Goal: Contribute content: Contribute content

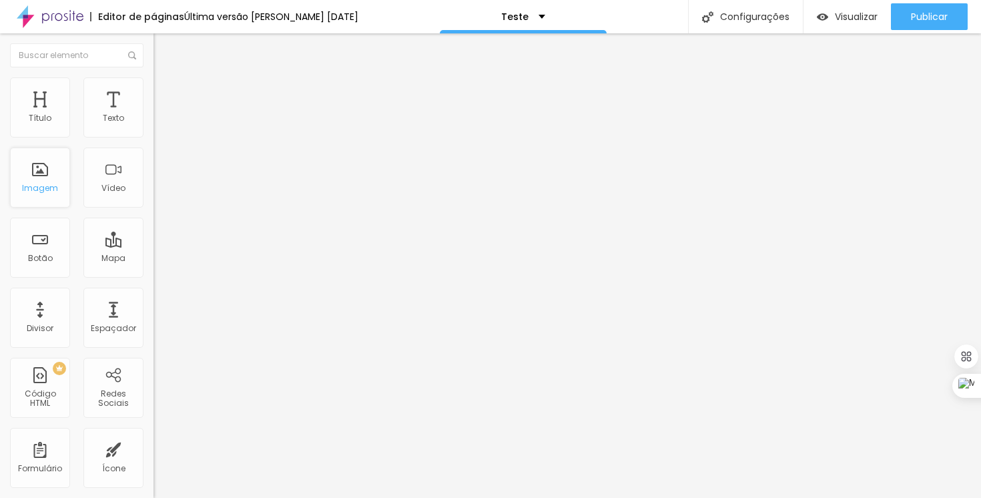
click at [54, 188] on div "Imagem" at bounding box center [40, 188] width 36 height 9
click at [37, 188] on div "Imagem" at bounding box center [40, 188] width 36 height 9
click at [154, 115] on span "Trocar imagem" at bounding box center [190, 108] width 73 height 11
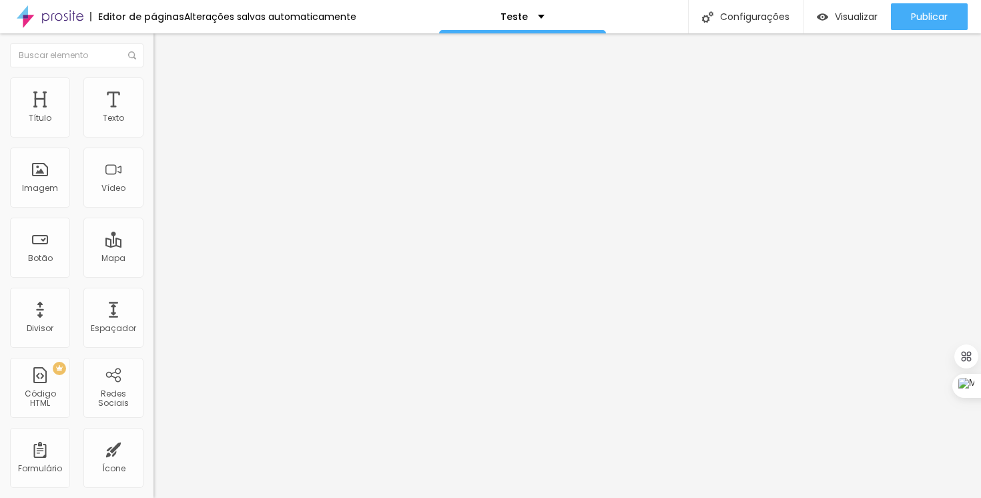
click at [154, 121] on span "Encaixotado" at bounding box center [180, 115] width 52 height 11
click at [154, 81] on img at bounding box center [160, 83] width 12 height 12
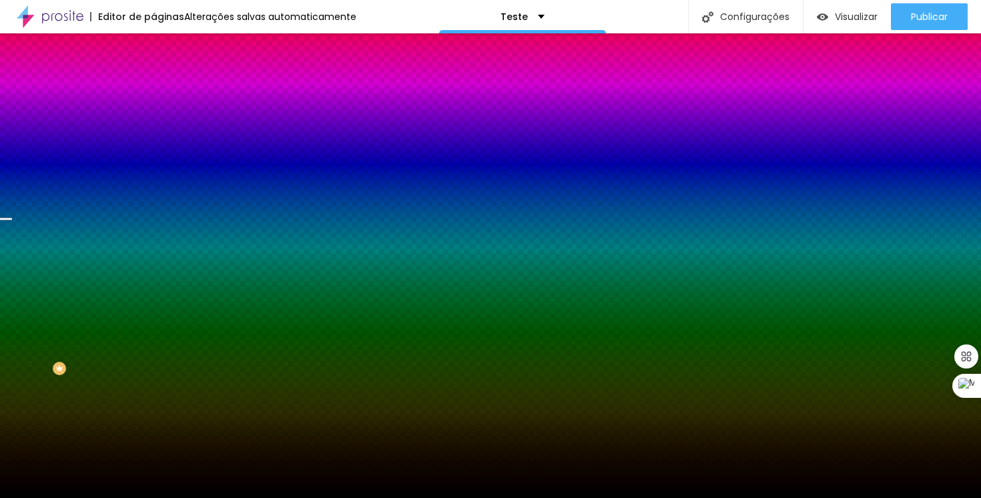
click at [154, 123] on span "Trocar imagem" at bounding box center [190, 116] width 73 height 11
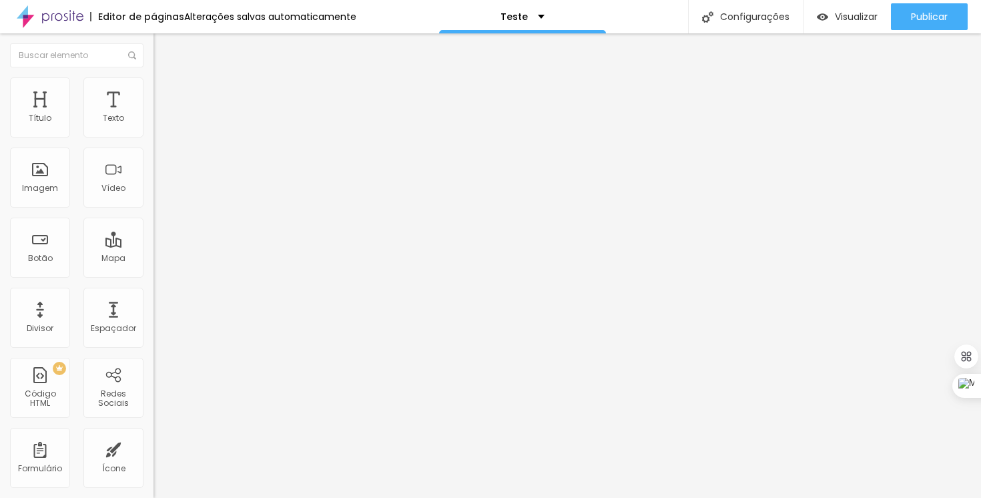
click at [154, 87] on li "Estilo" at bounding box center [231, 83] width 154 height 13
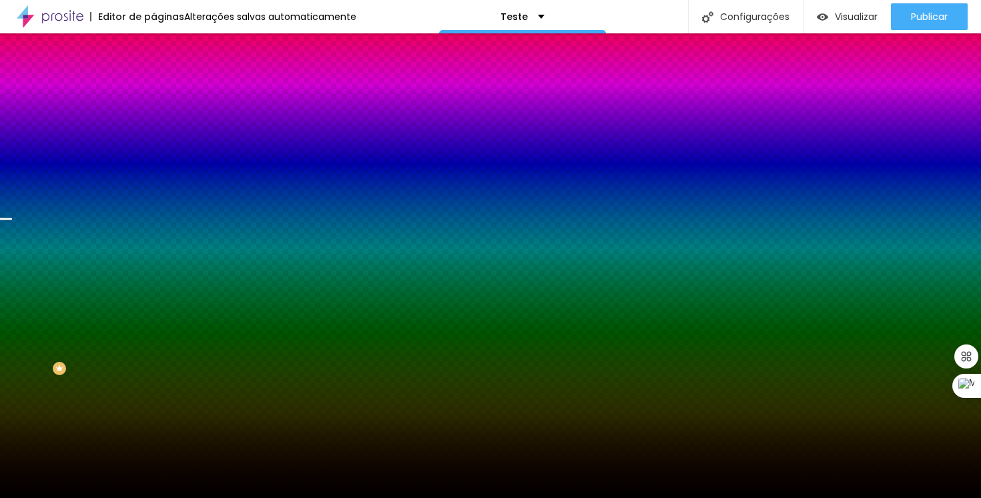
click at [154, 139] on span "Parallax" at bounding box center [170, 132] width 33 height 11
click at [154, 91] on li "Avançado" at bounding box center [231, 97] width 154 height 13
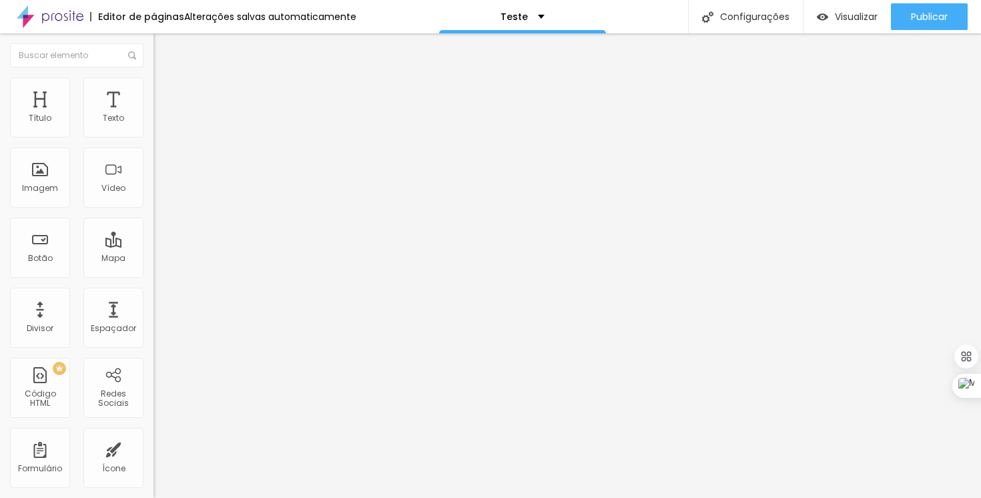
click at [154, 81] on img at bounding box center [160, 83] width 12 height 12
click at [154, 83] on img at bounding box center [160, 83] width 12 height 12
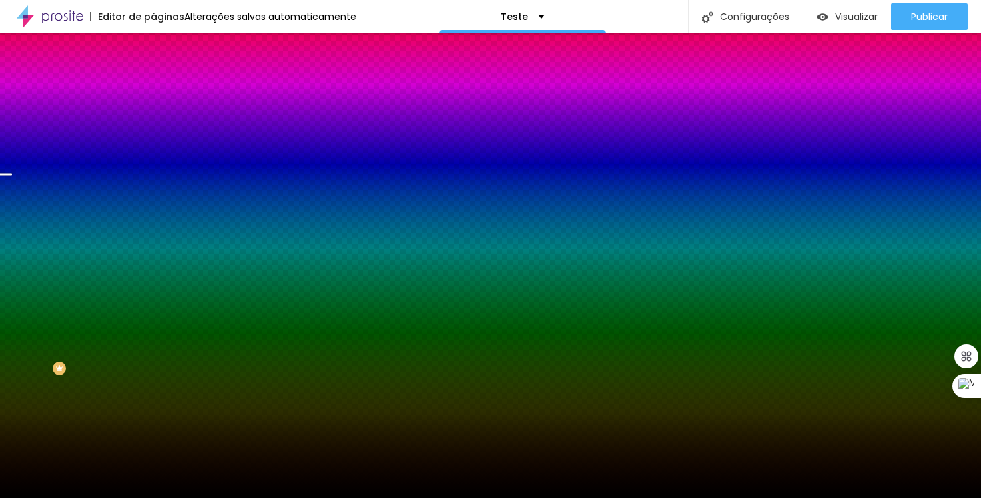
click at [154, 123] on span "Trocar imagem" at bounding box center [190, 116] width 73 height 11
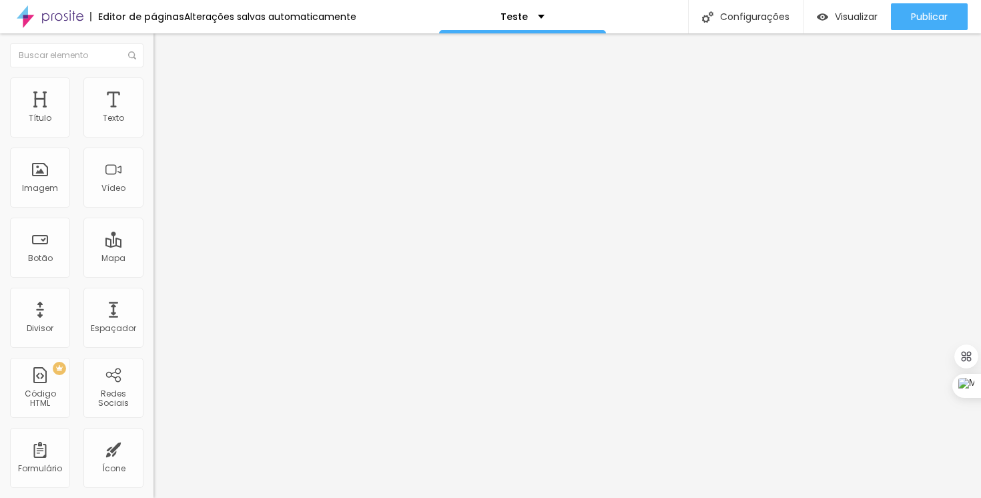
click at [154, 115] on span "Trocar imagem" at bounding box center [190, 108] width 73 height 11
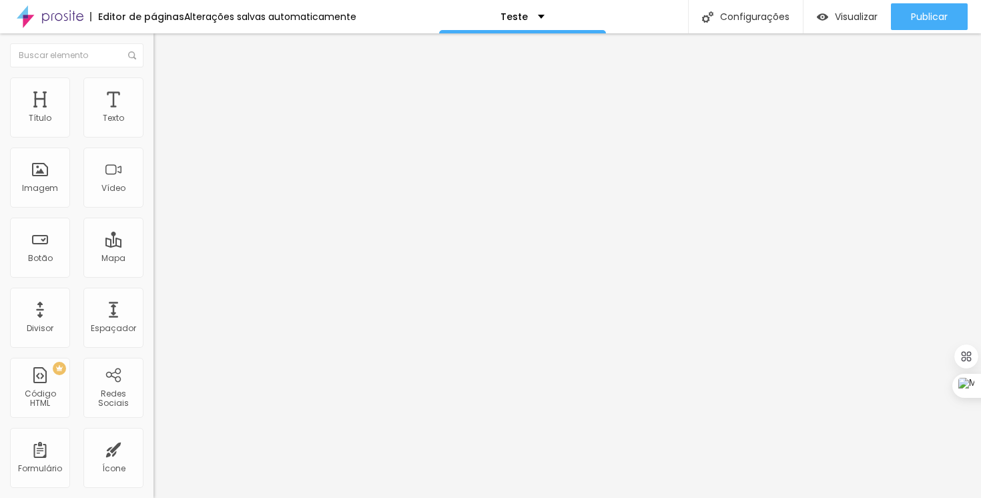
click at [154, 113] on div "Trocar imagem" at bounding box center [231, 108] width 154 height 9
click at [154, 209] on span "1:1 Quadrado" at bounding box center [180, 203] width 53 height 11
click at [154, 225] on span "Padrão" at bounding box center [169, 219] width 30 height 11
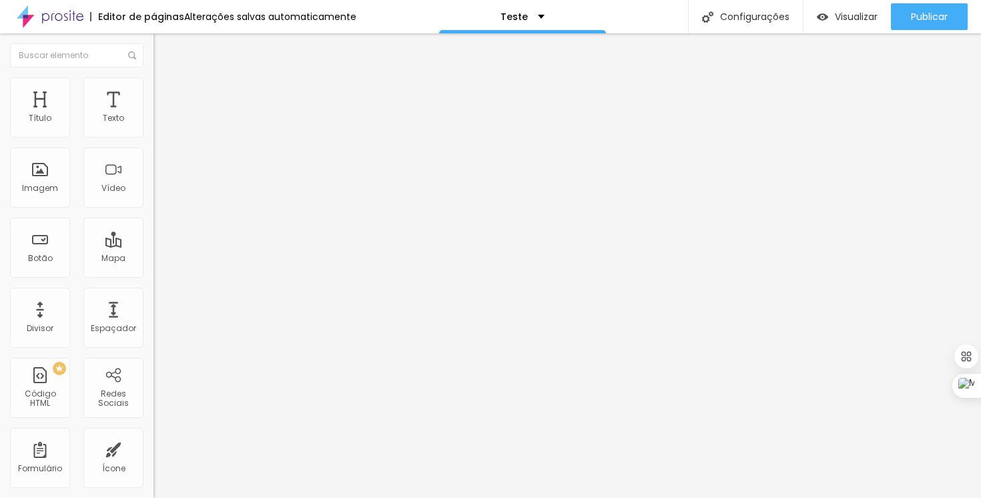
click at [154, 238] on span "Quadrado" at bounding box center [175, 231] width 43 height 11
click at [154, 246] on span "Original" at bounding box center [170, 239] width 32 height 11
click at [154, 233] on span "Quadrado" at bounding box center [175, 227] width 43 height 11
click at [42, 180] on div "Imagem" at bounding box center [40, 178] width 60 height 60
click at [41, 176] on div "Imagem" at bounding box center [40, 178] width 60 height 60
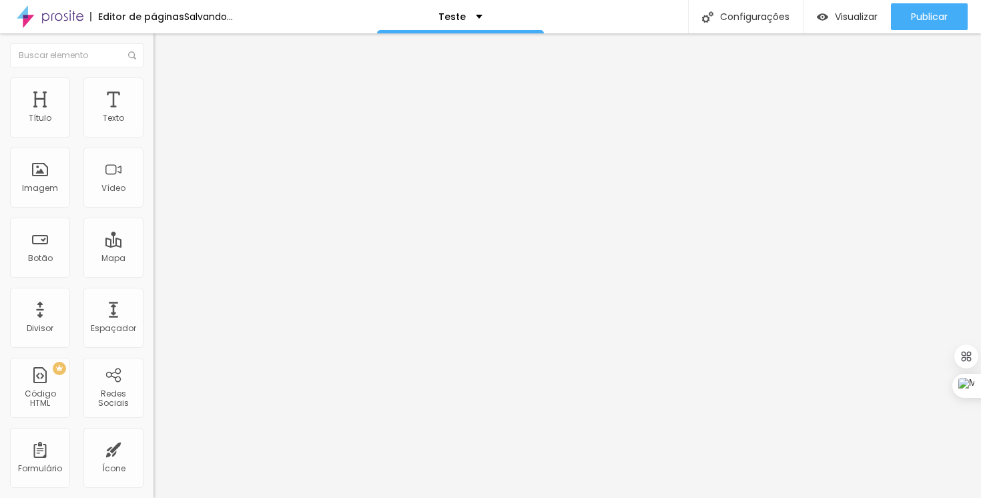
click at [154, 115] on span "Trocar imagem" at bounding box center [190, 108] width 73 height 11
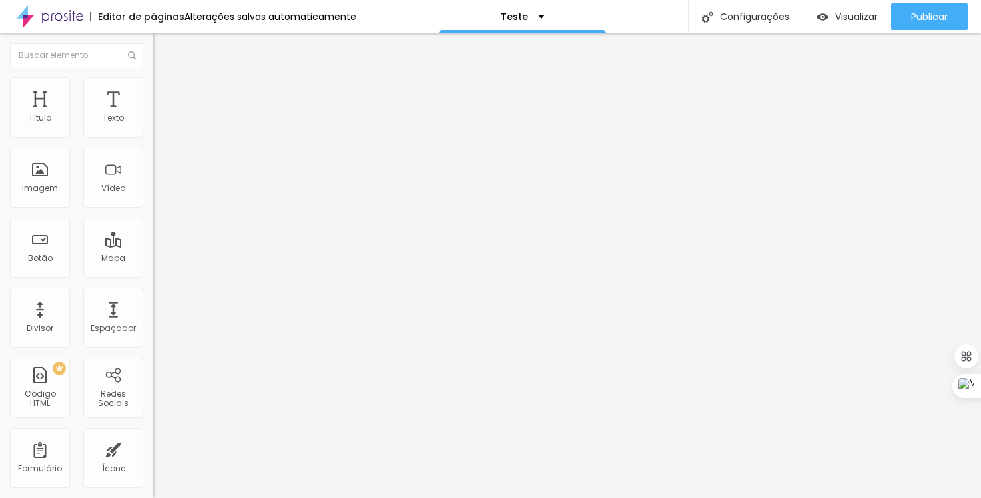
click at [503, 18] on p "Teste" at bounding box center [514, 16] width 27 height 9
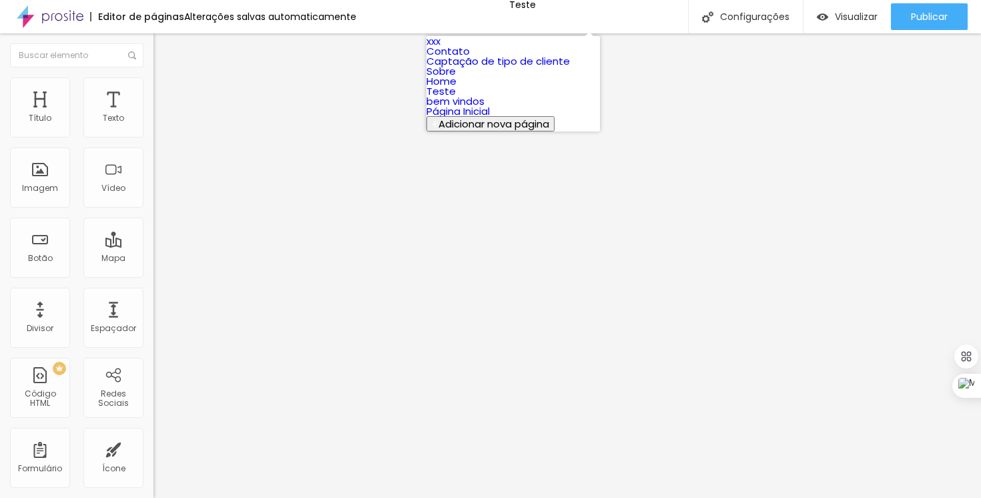
click at [164, 51] on img "button" at bounding box center [169, 48] width 11 height 11
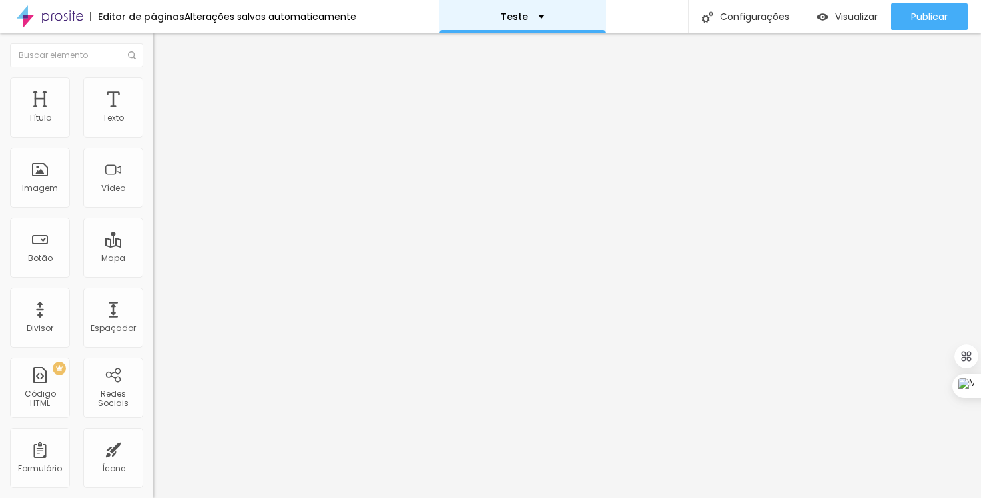
click at [511, 18] on p "Teste" at bounding box center [514, 16] width 27 height 9
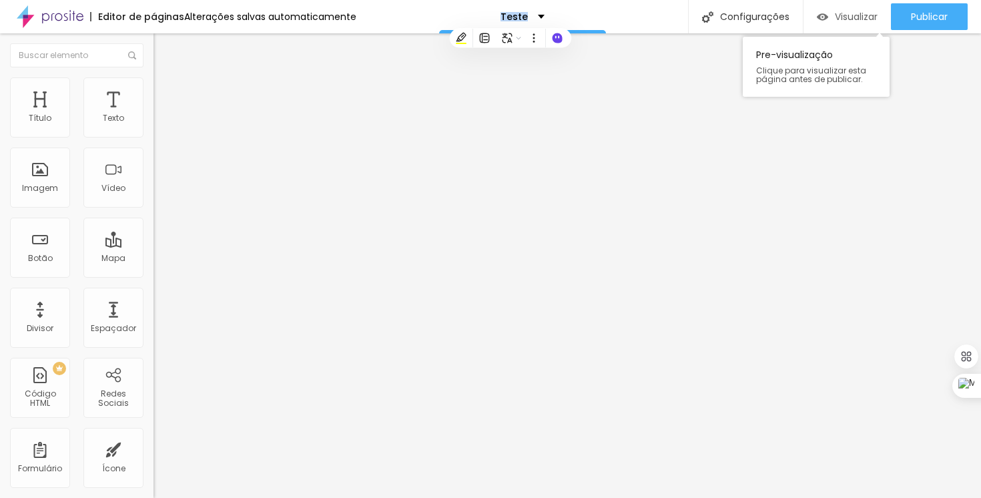
click at [847, 17] on span "Visualizar" at bounding box center [856, 16] width 43 height 11
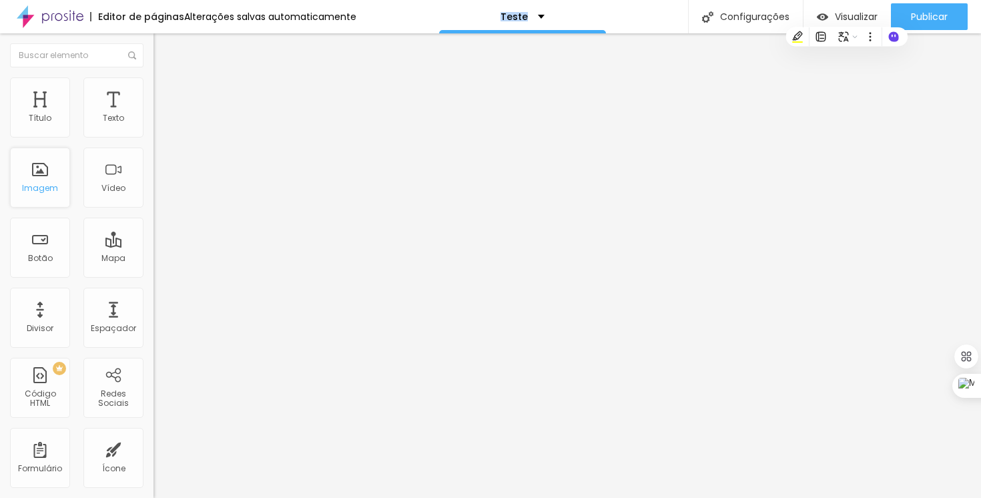
click at [41, 178] on div "Imagem" at bounding box center [40, 178] width 60 height 60
click at [154, 88] on li "Estilo" at bounding box center [231, 83] width 154 height 13
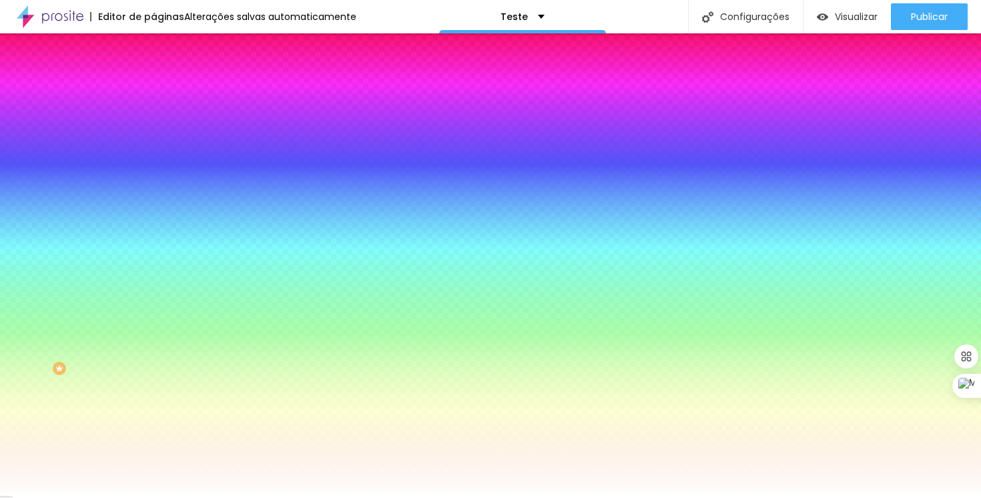
click at [154, 123] on span "Trocar imagem" at bounding box center [190, 116] width 73 height 11
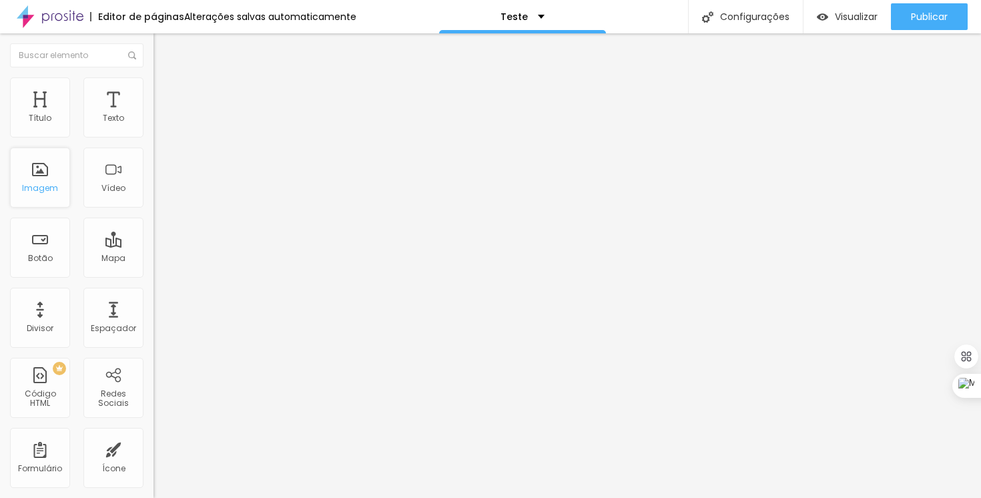
click at [37, 186] on div "Imagem" at bounding box center [40, 188] width 36 height 9
click at [154, 81] on img at bounding box center [160, 83] width 12 height 12
click at [154, 87] on li "Estilo" at bounding box center [231, 83] width 154 height 13
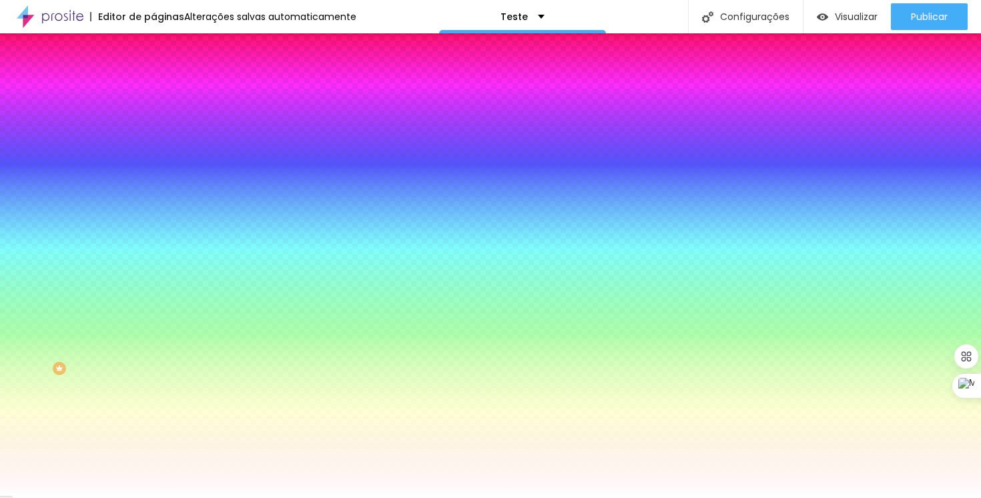
click at [154, 123] on span "Trocar imagem" at bounding box center [190, 116] width 73 height 11
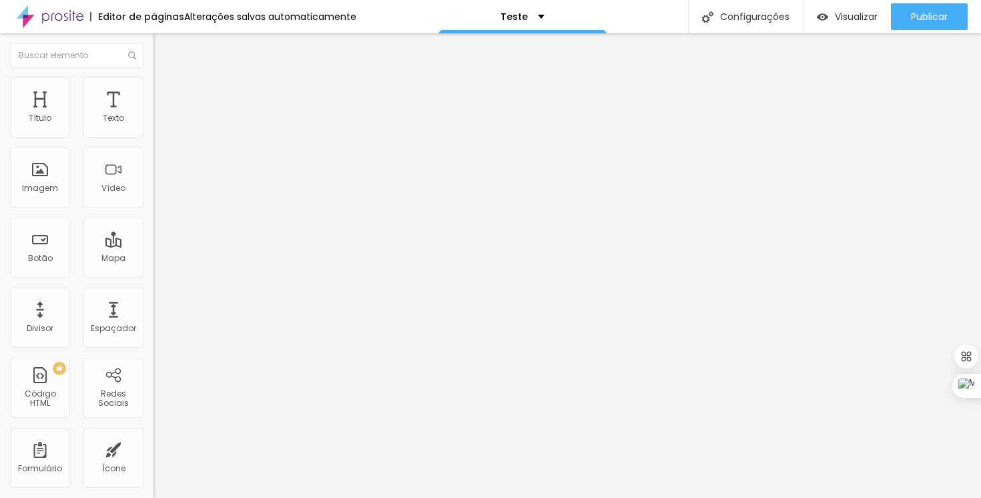
click at [166, 91] on span "Estilo" at bounding box center [176, 86] width 21 height 11
click at [154, 76] on img at bounding box center [160, 70] width 12 height 12
click at [154, 125] on input "[URL][DOMAIN_NAME]" at bounding box center [234, 118] width 160 height 13
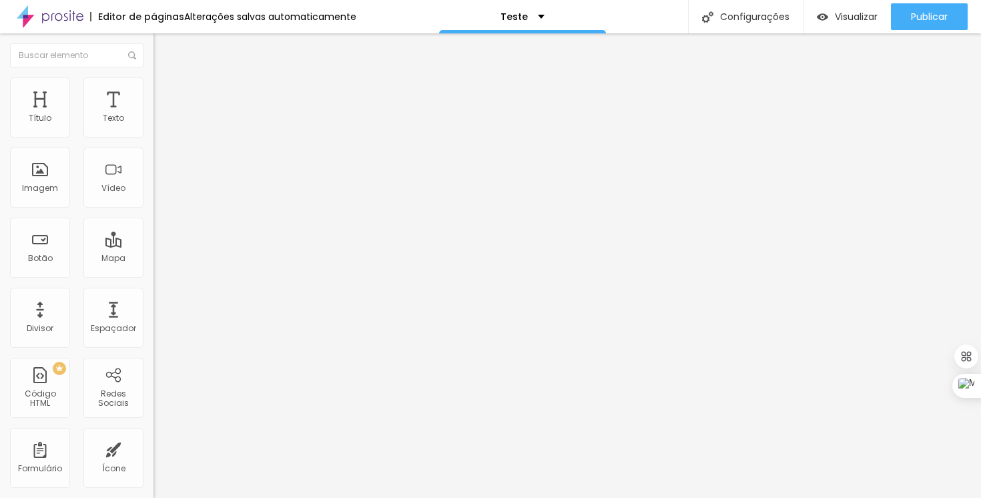
paste input "[DOMAIN_NAME][URL]"
click at [154, 251] on div at bounding box center [231, 251] width 154 height 0
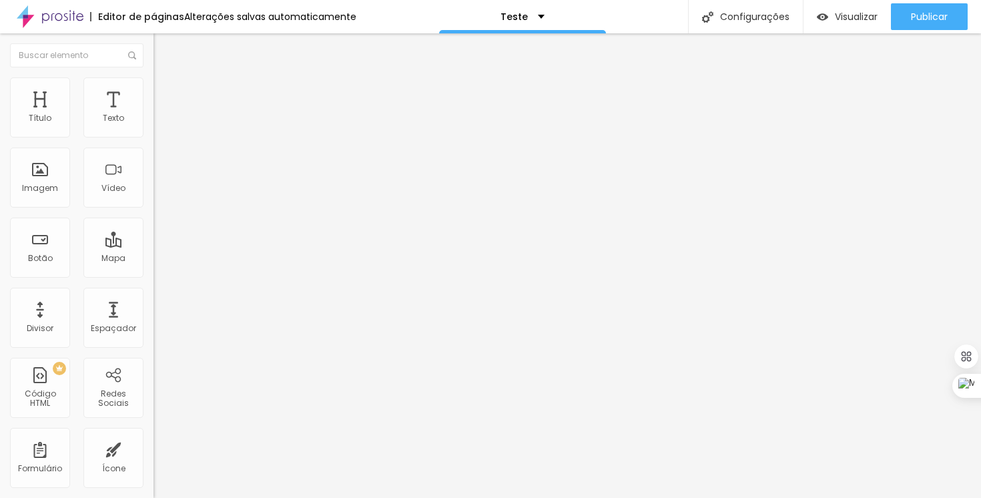
click at [154, 125] on input "[URL][DOMAIN_NAME]" at bounding box center [234, 118] width 160 height 13
paste input "<a data-flickr-embed="true" href="[URL][DOMAIN_NAME]" title="MVI_2958"><img src…"
type input "<a data-flickr-embed="true" href="[URL][DOMAIN_NAME]" title="MVI_2958"><img src…"
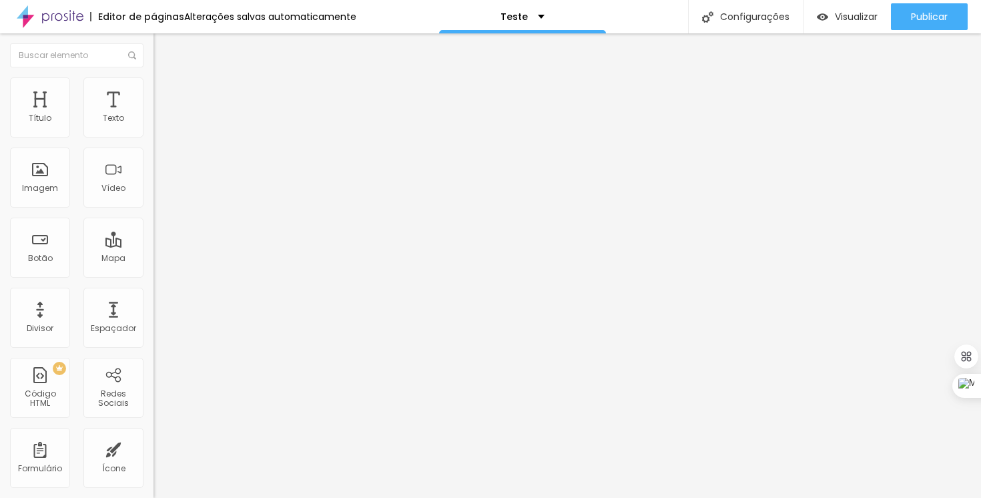
scroll to position [0, 1263]
click at [154, 125] on input "<a data-flickr-embed="true" href="[URL][DOMAIN_NAME]" title="MVI_2958"><img src…" at bounding box center [234, 118] width 160 height 13
paste input "[url=https://[DOMAIN_NAME]/p/2qVNErk][img]https://[DOMAIN_NAME]/31337/544301337…"
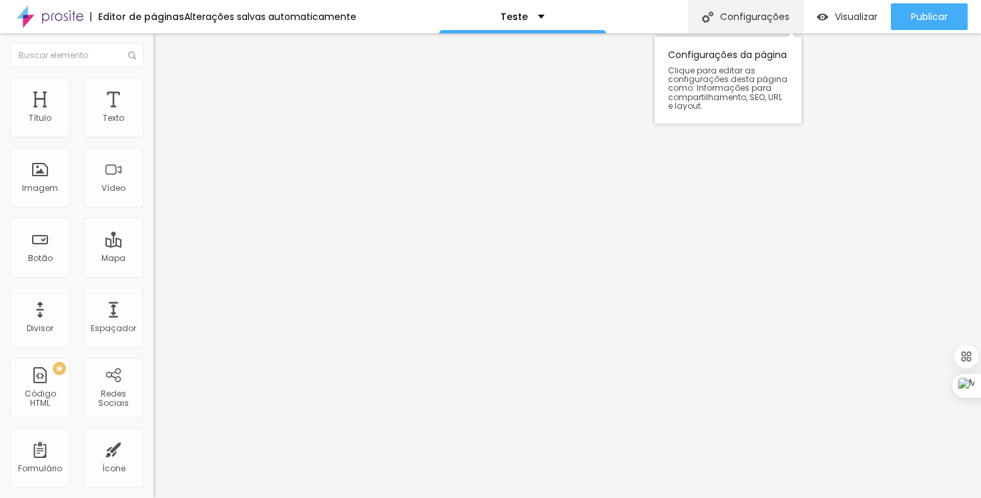
scroll to position [0, 0]
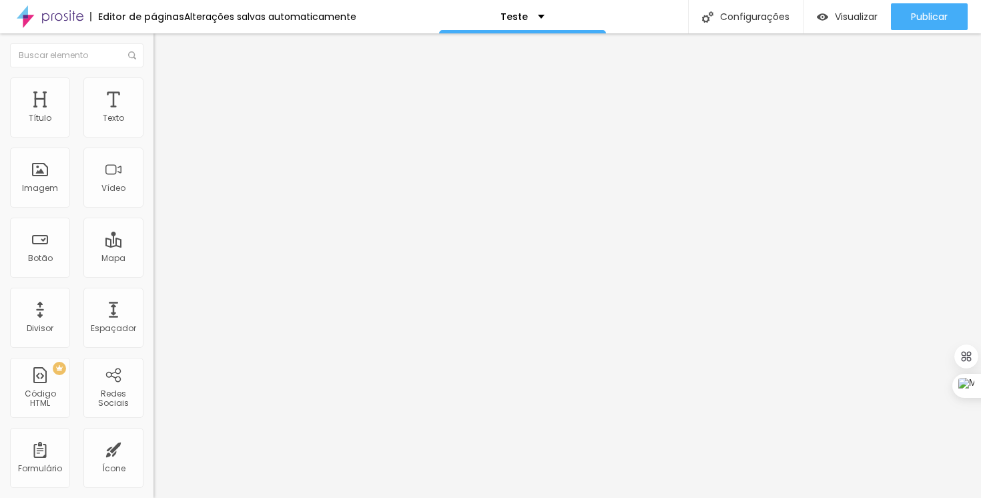
click at [154, 125] on input "[url=https://[DOMAIN_NAME]/p/2qVNErk][img]https://[DOMAIN_NAME]/31337/544301337…" at bounding box center [234, 118] width 160 height 13
paste input "[URL][DOMAIN_NAME]"
type input "[URL][DOMAIN_NAME]"
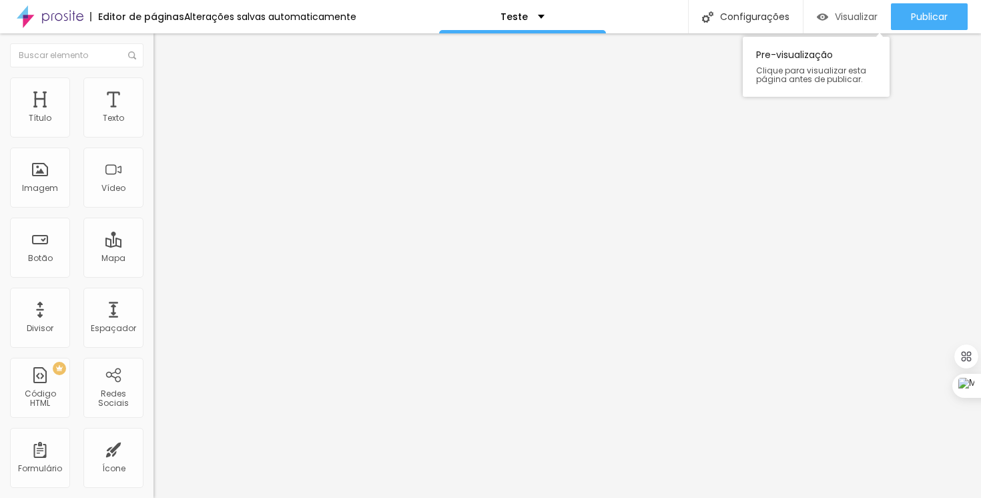
click at [846, 9] on div "Visualizar" at bounding box center [847, 16] width 61 height 27
click at [154, 125] on input "[URL][DOMAIN_NAME]" at bounding box center [234, 118] width 160 height 13
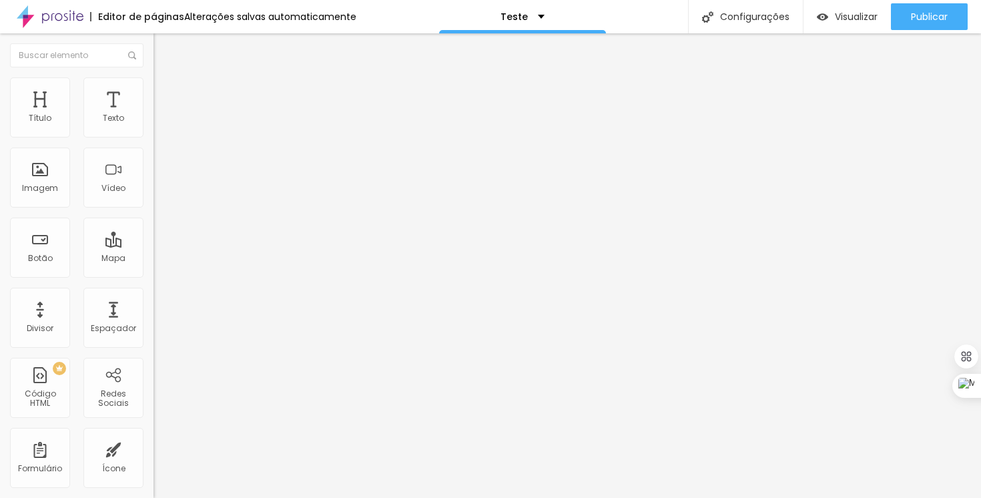
click at [154, 125] on input "[URL][DOMAIN_NAME]" at bounding box center [234, 118] width 160 height 13
paste input "<a data-flickr-embed="true" href="[URL][DOMAIN_NAME]" title="MVI_2958"><img src…"
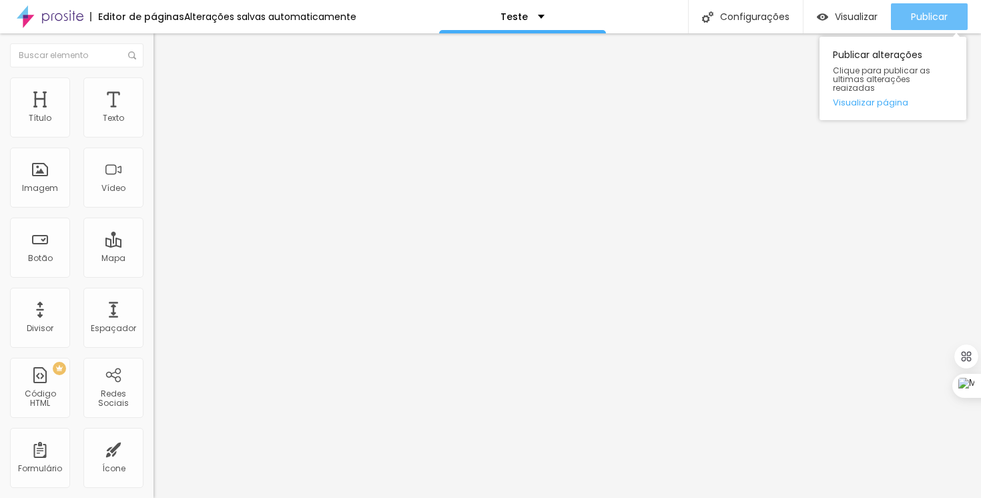
click at [919, 19] on span "Publicar" at bounding box center [929, 16] width 37 height 11
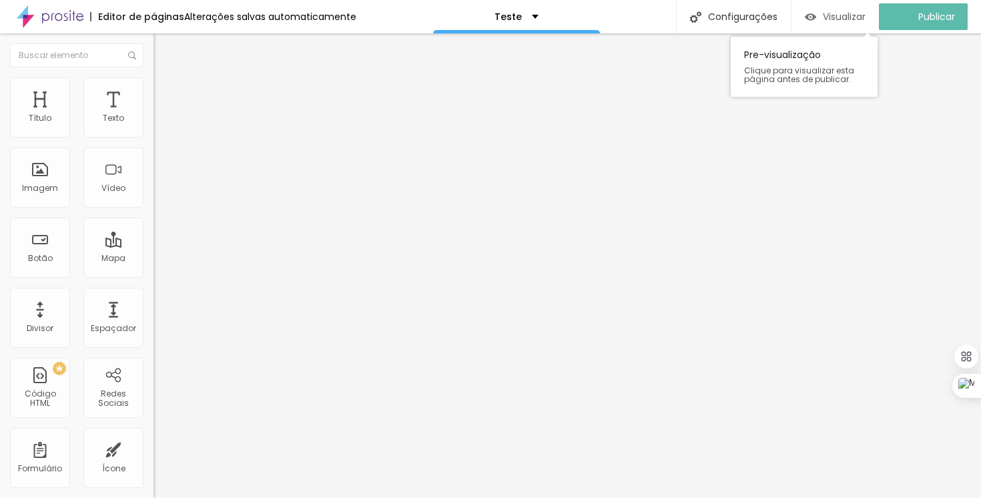
click at [856, 15] on span "Visualizar" at bounding box center [844, 16] width 43 height 11
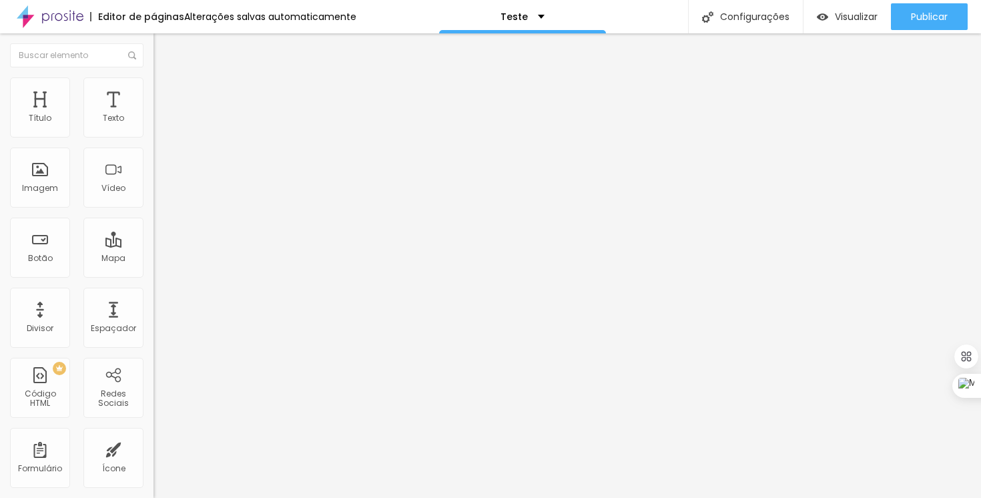
click at [154, 125] on input "<a data-flickr-embed="true" href="[URL][DOMAIN_NAME]" title="MVI_2958"><img src…" at bounding box center [234, 118] width 160 height 13
paste input "[url=https://[DOMAIN_NAME]/p/2qVNErk][img]https://[DOMAIN_NAME]/31337/544301337…"
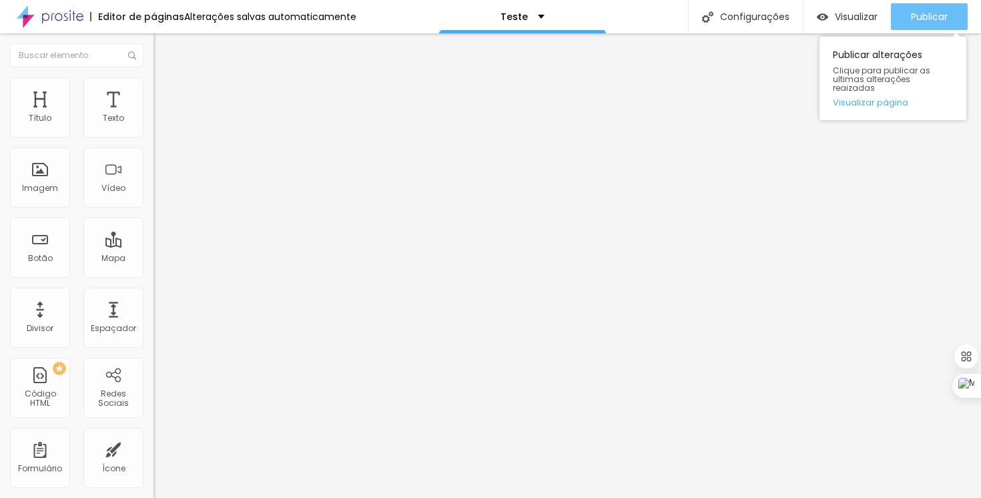
type input "[url=https://[DOMAIN_NAME]/p/2qVNErk][img]https://[DOMAIN_NAME]/31337/544301337…"
click at [922, 11] on span "Publicar" at bounding box center [929, 16] width 37 height 11
click at [866, 98] on link "Visualizar página" at bounding box center [893, 102] width 120 height 9
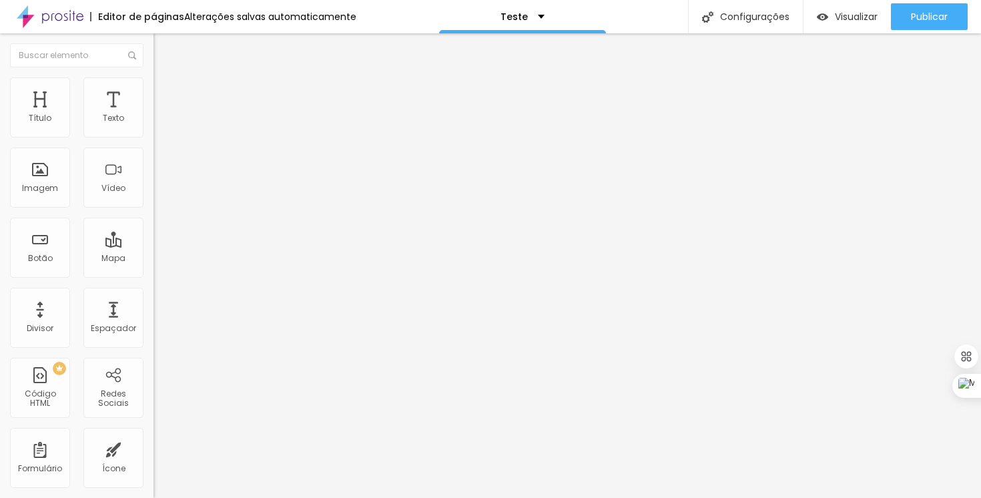
click at [154, 259] on div at bounding box center [231, 259] width 154 height 0
click at [154, 91] on img at bounding box center [160, 97] width 12 height 12
click at [154, 71] on img at bounding box center [160, 65] width 12 height 12
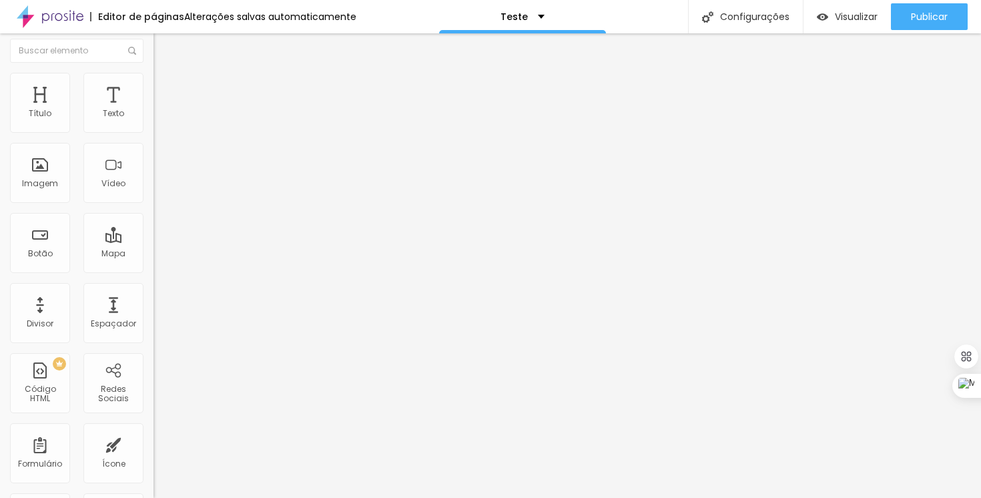
scroll to position [0, 0]
click at [154, 125] on input "[url=https://[DOMAIN_NAME]/p/2qVNErk][img]https://[DOMAIN_NAME]/31337/544301337…" at bounding box center [234, 118] width 160 height 13
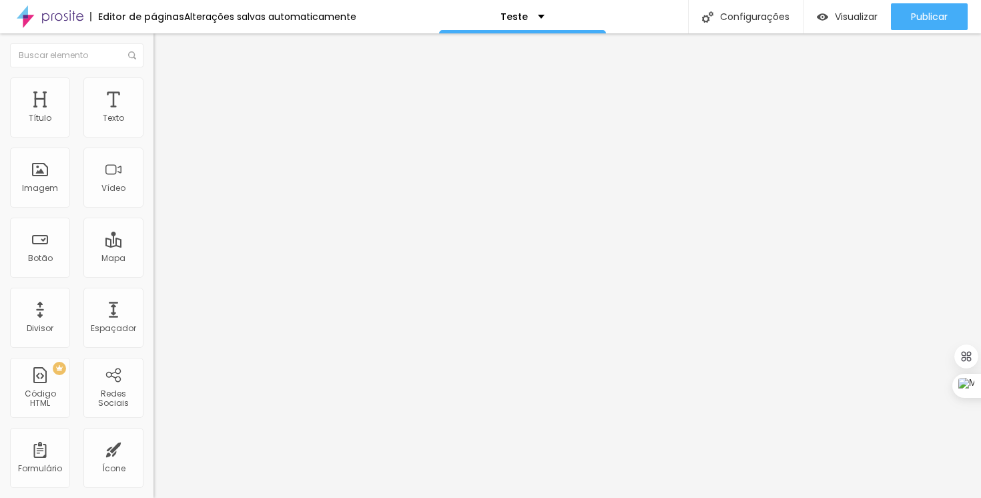
click at [154, 200] on span "16:9 Wide" at bounding box center [173, 193] width 38 height 11
click at [154, 244] on span "Vertical 2" at bounding box center [172, 238] width 37 height 11
click at [154, 125] on input "[url=https://[DOMAIN_NAME]/p/2qVNErk][img]https://[DOMAIN_NAME]/31337/544301337…" at bounding box center [234, 118] width 160 height 13
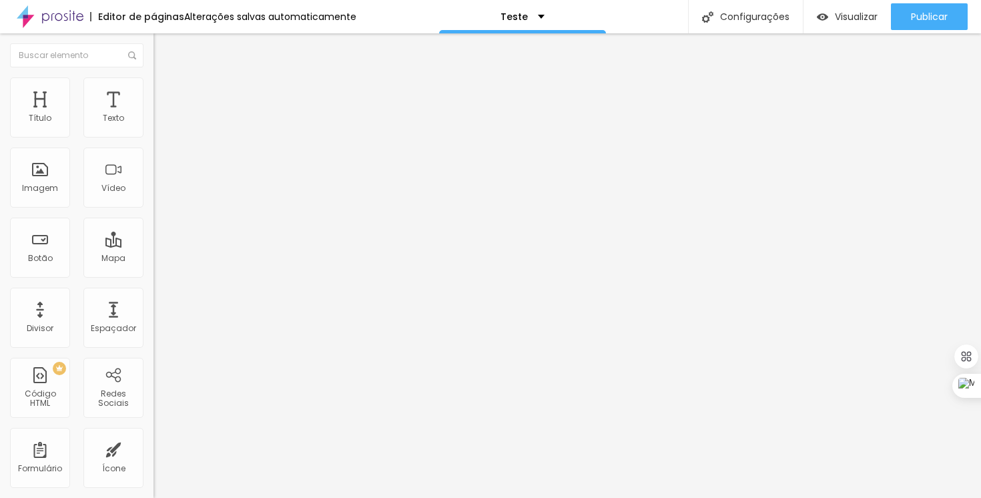
click at [154, 125] on input "[url=https://[DOMAIN_NAME]/p/2qVNErk][img]https://[DOMAIN_NAME]/31337/544301337…" at bounding box center [234, 118] width 160 height 13
paste input "[DOMAIN_NAME]/gp/flavicopolla/30qZM5a30K][img]https://[DOMAIN_NAME]/31337/54700…"
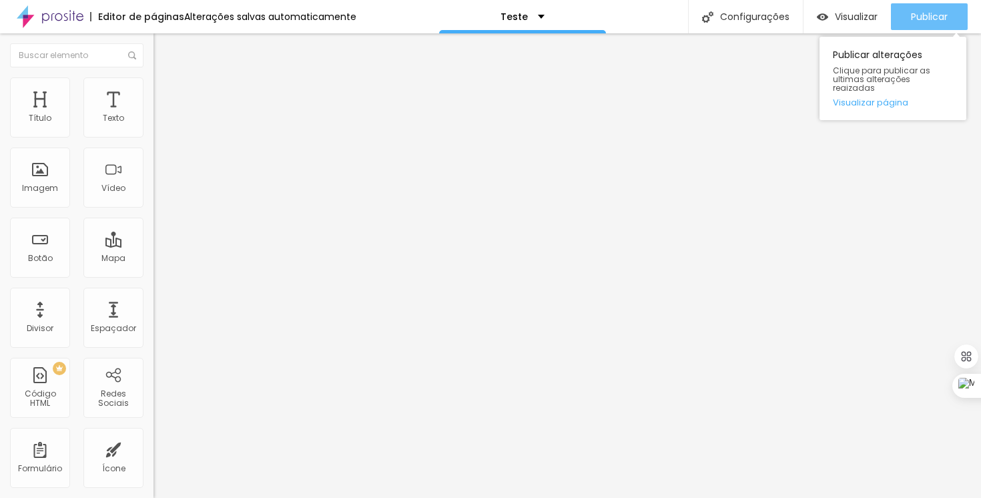
click at [930, 7] on div "Publicar" at bounding box center [929, 16] width 37 height 27
click at [856, 98] on link "Visualizar página" at bounding box center [893, 102] width 120 height 9
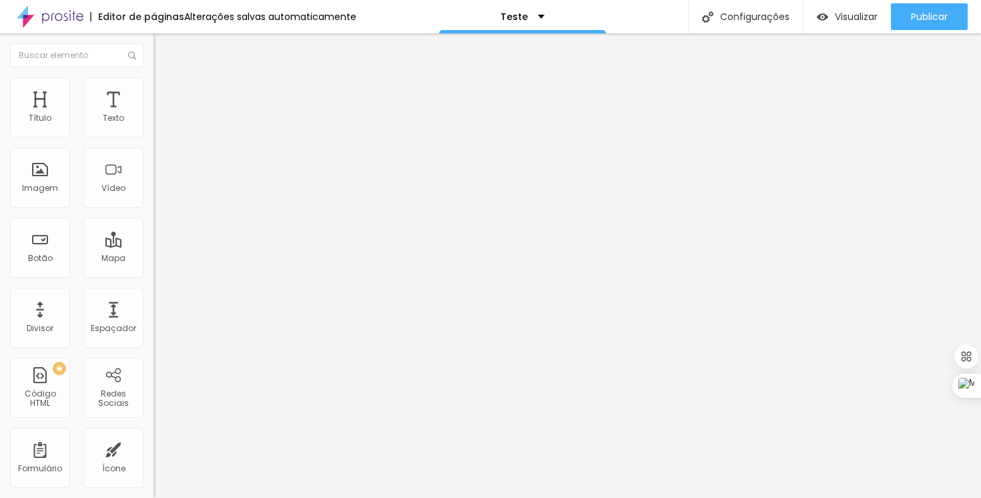
click at [154, 259] on div at bounding box center [231, 259] width 154 height 0
click at [154, 125] on input "[url=https://[DOMAIN_NAME]/gp/flavicopolla/30qZM5a30K][img]https://[DOMAIN_NAME…" at bounding box center [234, 118] width 160 height 13
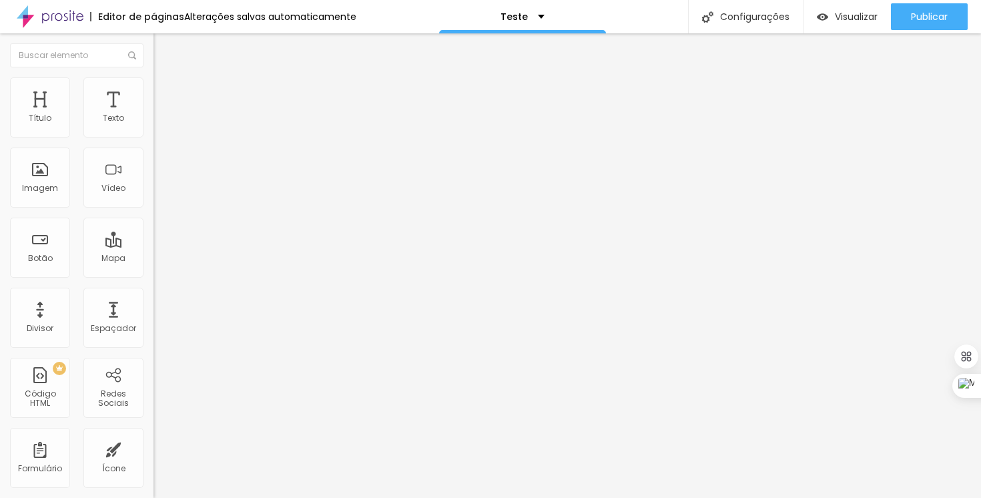
paste input "[URL][DOMAIN_NAME]"
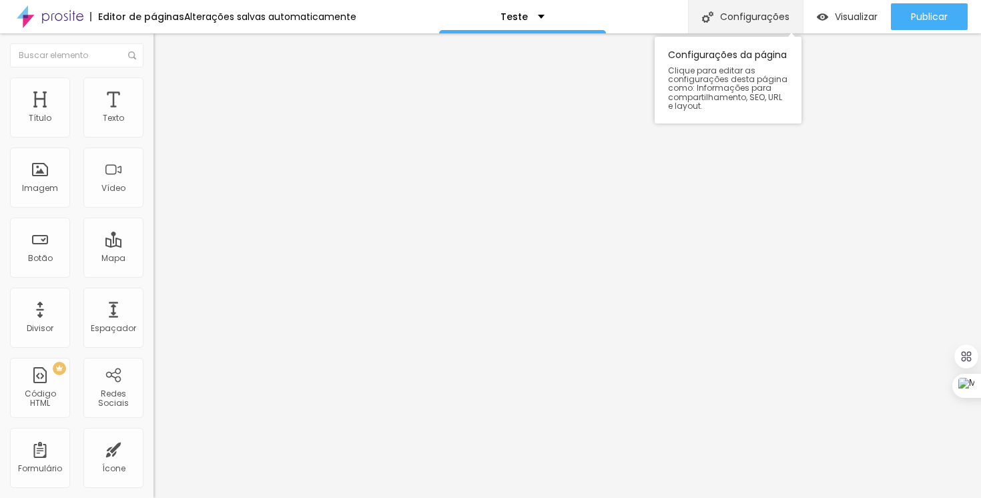
type input "[URL][DOMAIN_NAME]"
click at [751, 22] on div "Configurações" at bounding box center [745, 16] width 115 height 33
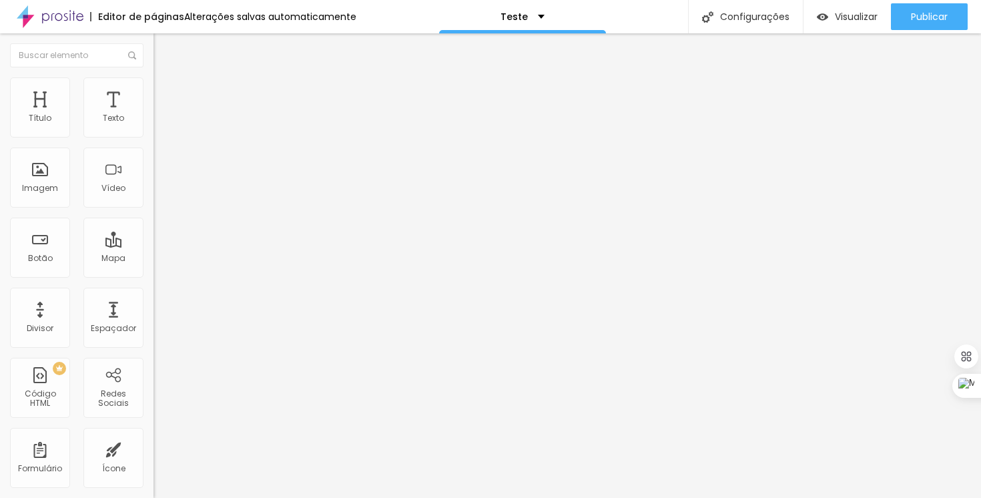
type input "Eventos"
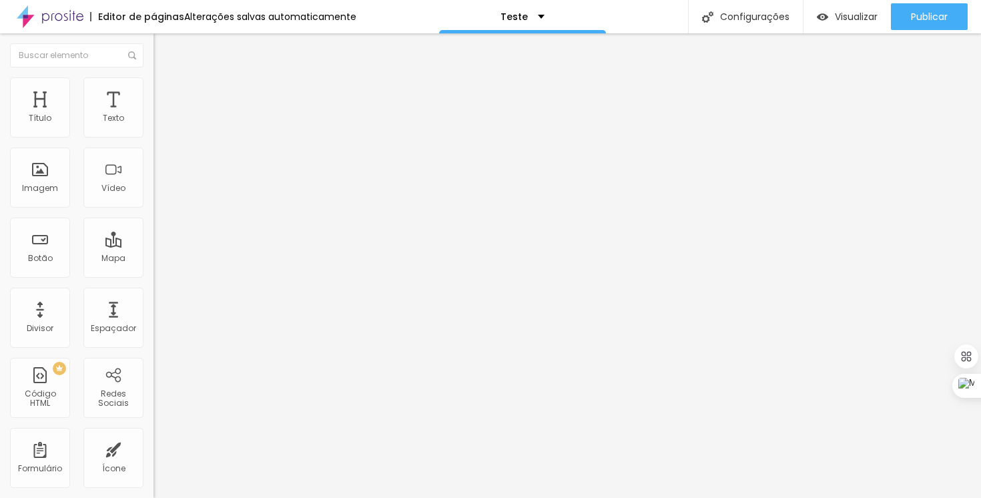
type input "/eventos"
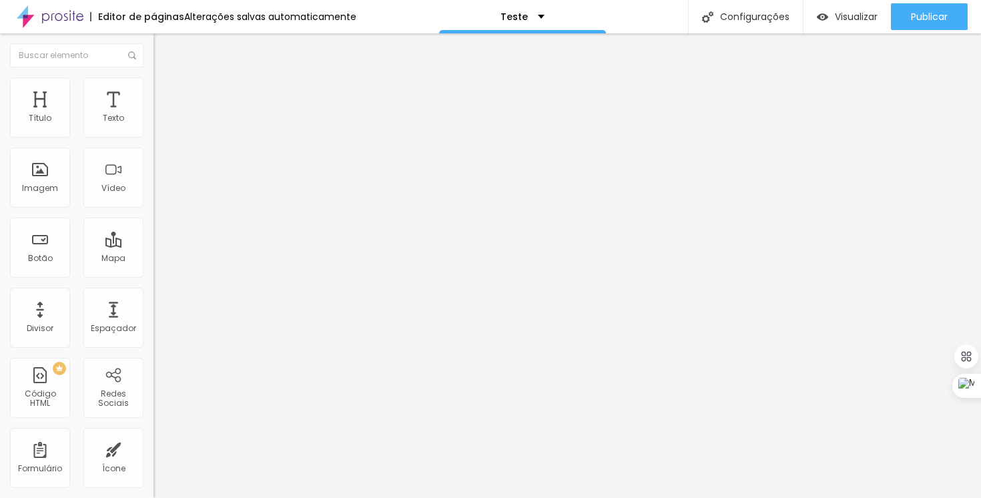
type input "[PERSON_NAME]"
type textarea "Fotografia de Eventos"
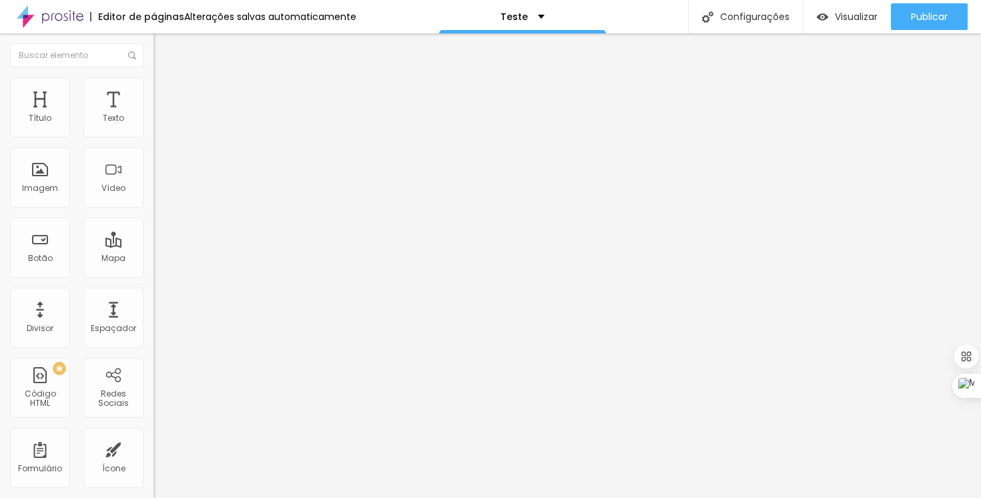
type input "[PERSON_NAME] Fotos"
type textarea "Fotografia de Eventos"
type textarea "fotografia,estudio na mooca,fotografia na mooca,foto mooca, evento, show, conce…"
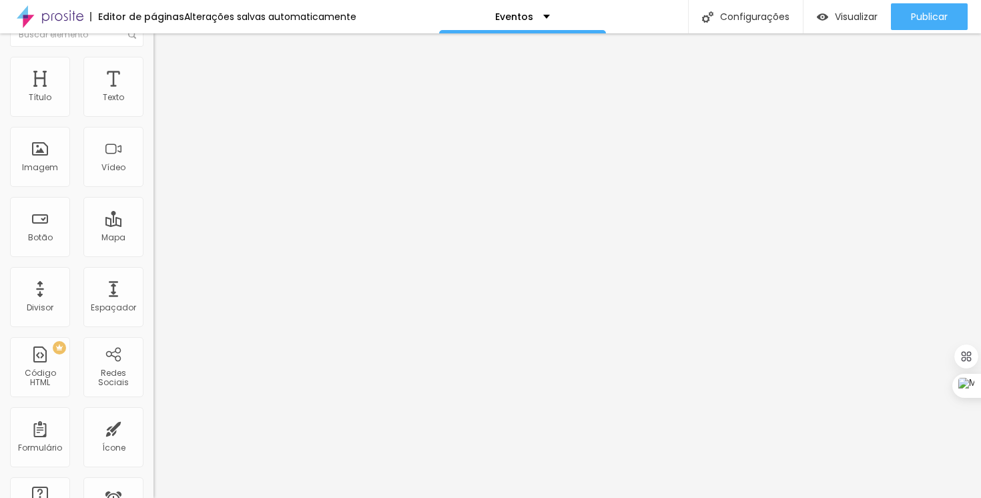
scroll to position [0, 0]
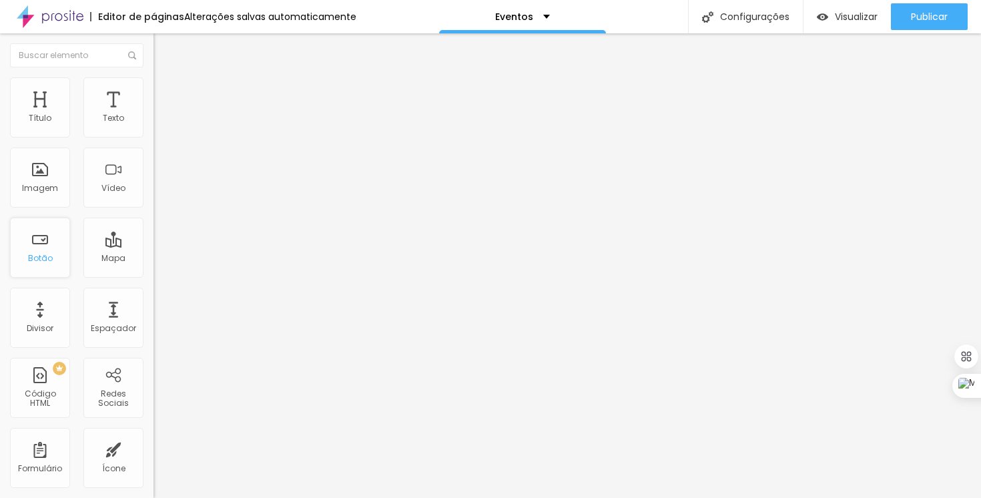
click at [37, 255] on div "Botão" at bounding box center [40, 258] width 25 height 9
click at [166, 99] on span "Avançado" at bounding box center [188, 99] width 44 height 11
click at [164, 44] on img "button" at bounding box center [169, 48] width 11 height 11
click at [164, 47] on img "button" at bounding box center [169, 48] width 11 height 11
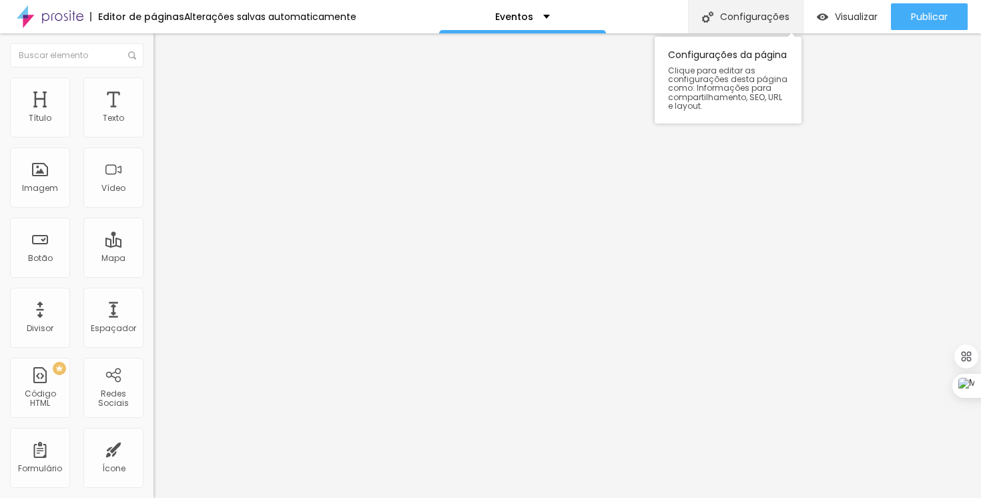
click at [738, 11] on div "Configurações" at bounding box center [745, 16] width 115 height 33
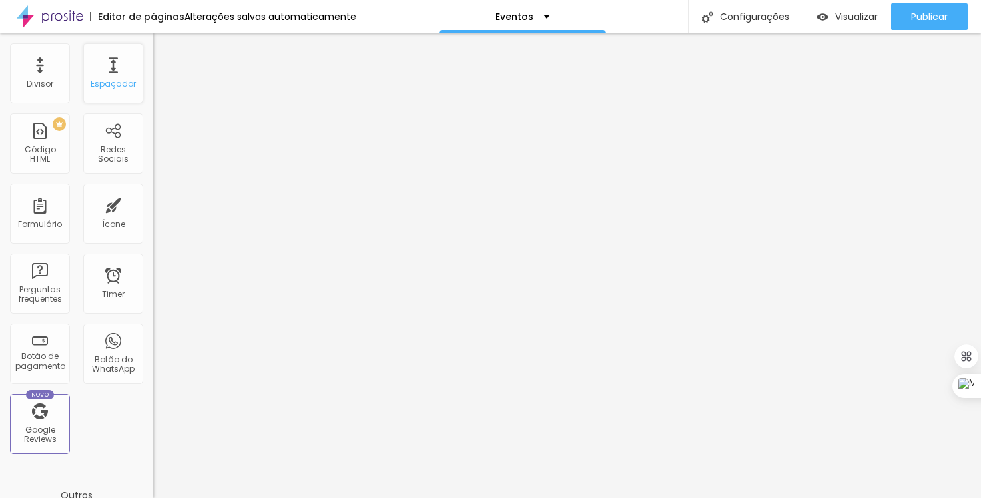
scroll to position [250, 0]
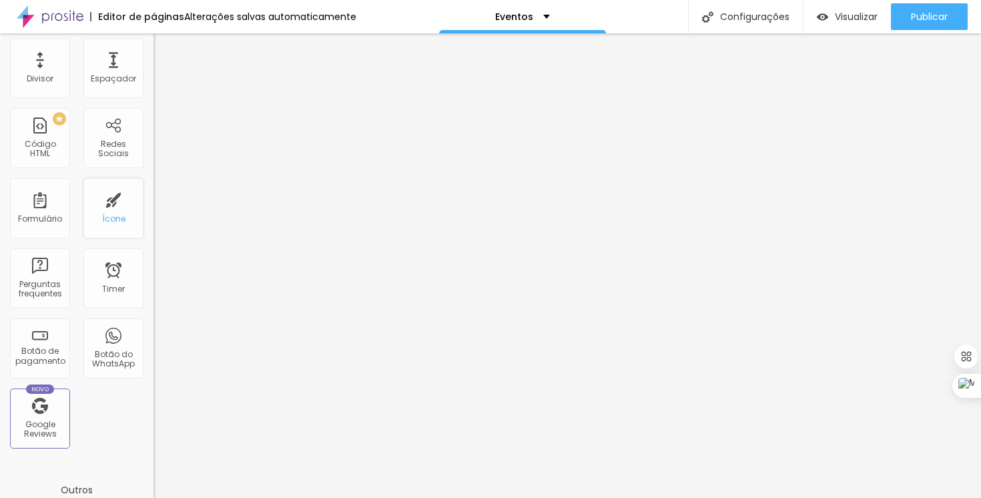
click at [105, 226] on div "Ícone" at bounding box center [113, 208] width 60 height 60
click at [102, 205] on div "Ícone" at bounding box center [113, 208] width 60 height 60
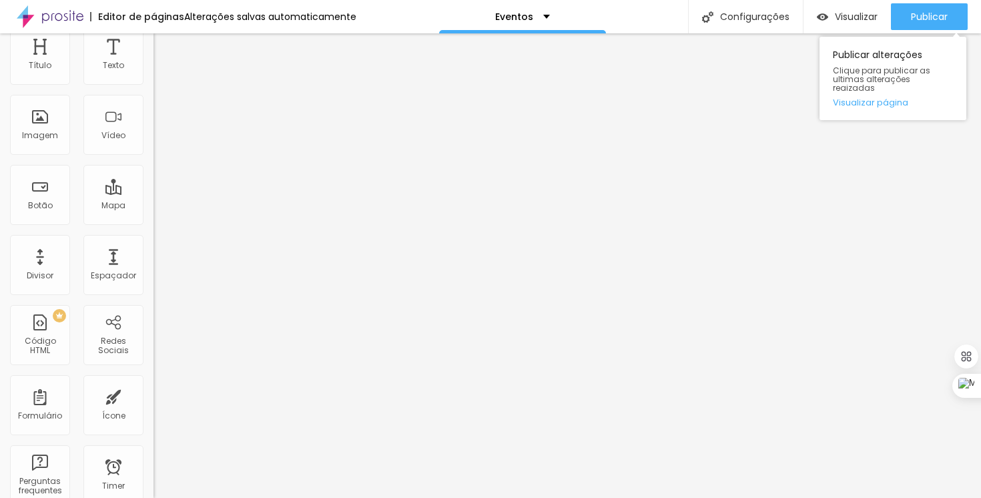
scroll to position [0, 0]
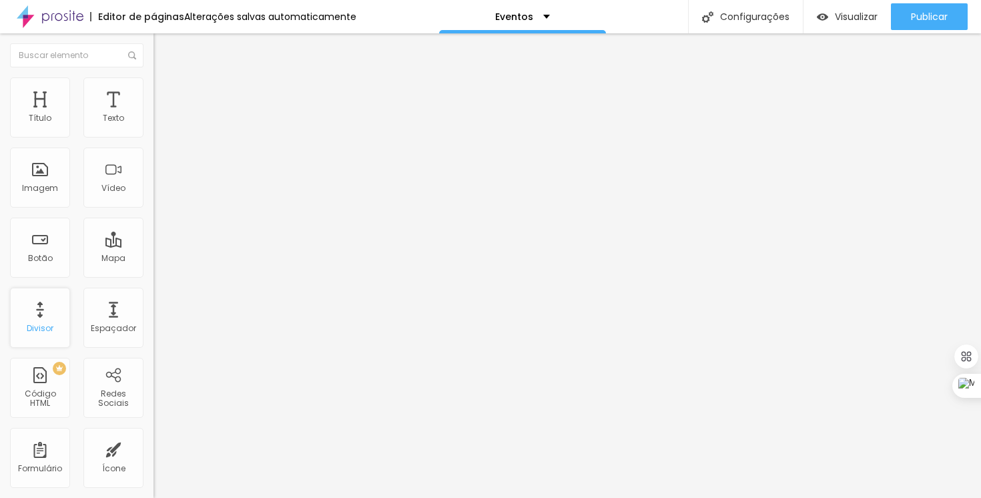
click at [45, 318] on div "Divisor" at bounding box center [40, 318] width 60 height 60
click at [164, 47] on img "button" at bounding box center [169, 48] width 11 height 11
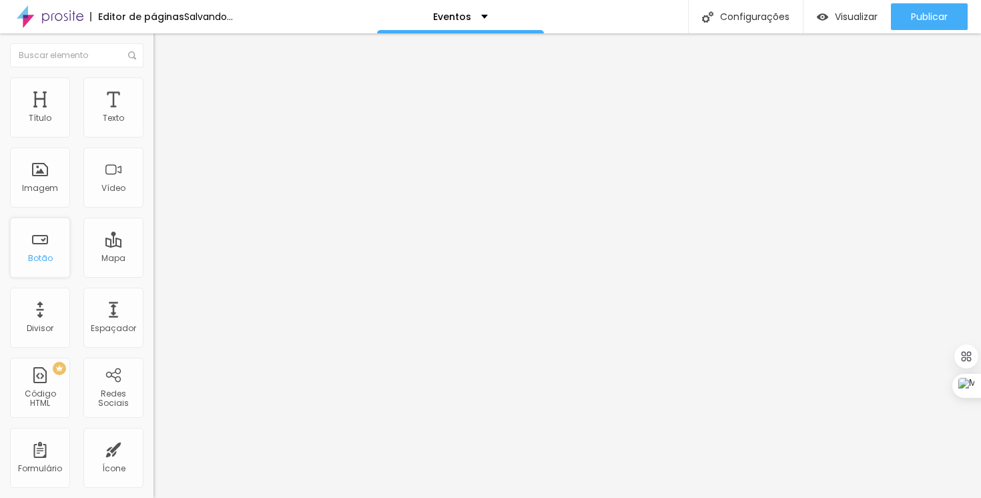
click at [43, 260] on div "Botão" at bounding box center [40, 258] width 25 height 9
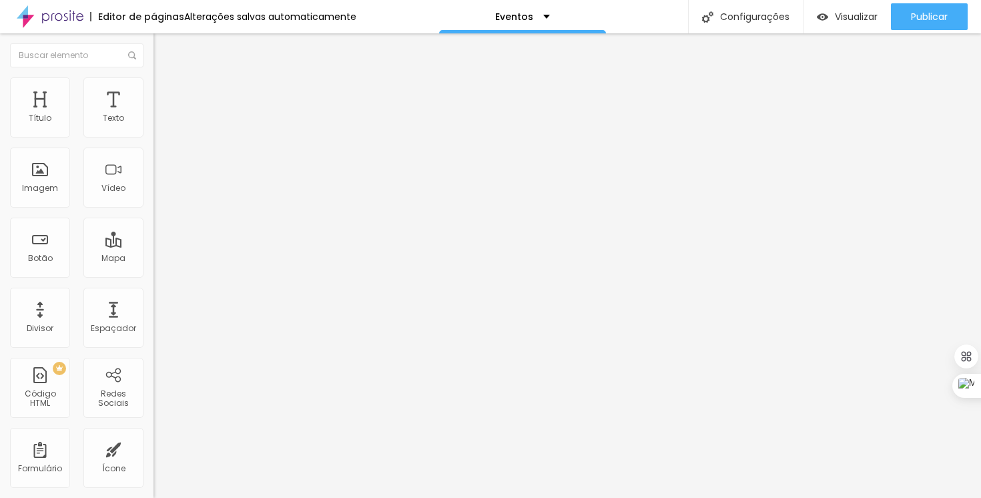
click at [164, 43] on img "button" at bounding box center [169, 48] width 11 height 11
click at [154, 206] on span "Normal" at bounding box center [169, 204] width 30 height 11
click at [154, 217] on div "Pequeno" at bounding box center [231, 213] width 154 height 8
click at [154, 207] on span "Normal" at bounding box center [169, 204] width 30 height 11
click at [154, 218] on span "Pequeno" at bounding box center [171, 212] width 35 height 11
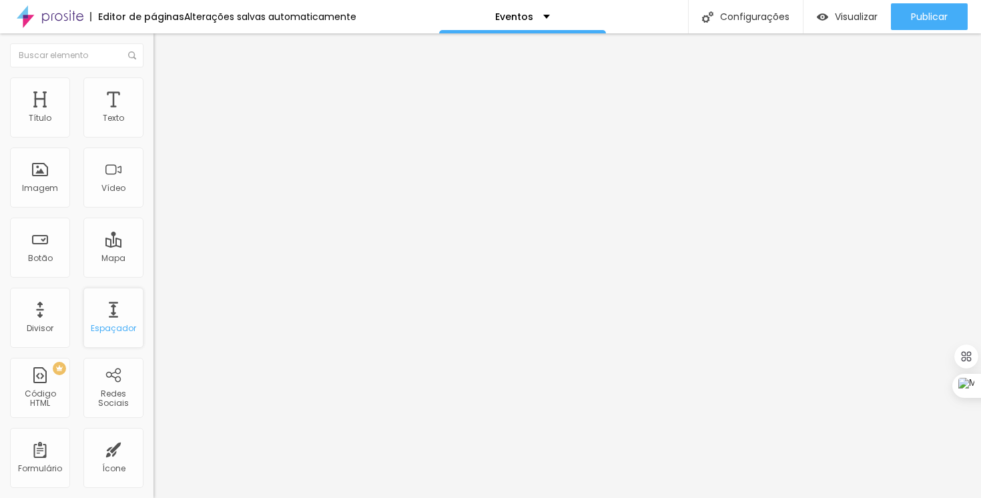
click at [98, 327] on div "Espaçador" at bounding box center [113, 328] width 45 height 9
click at [154, 89] on li "Estilo" at bounding box center [231, 83] width 154 height 13
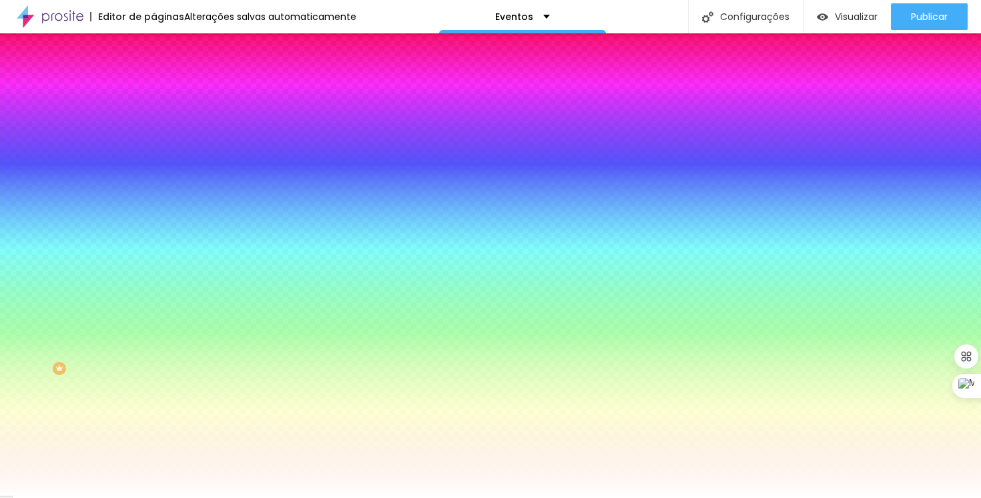
click at [212, 211] on span "DESATIVADO" at bounding box center [236, 207] width 49 height 8
click at [154, 240] on button "button" at bounding box center [163, 233] width 19 height 14
click at [293, 497] on div at bounding box center [485, 506] width 971 height 0
radio input "false"
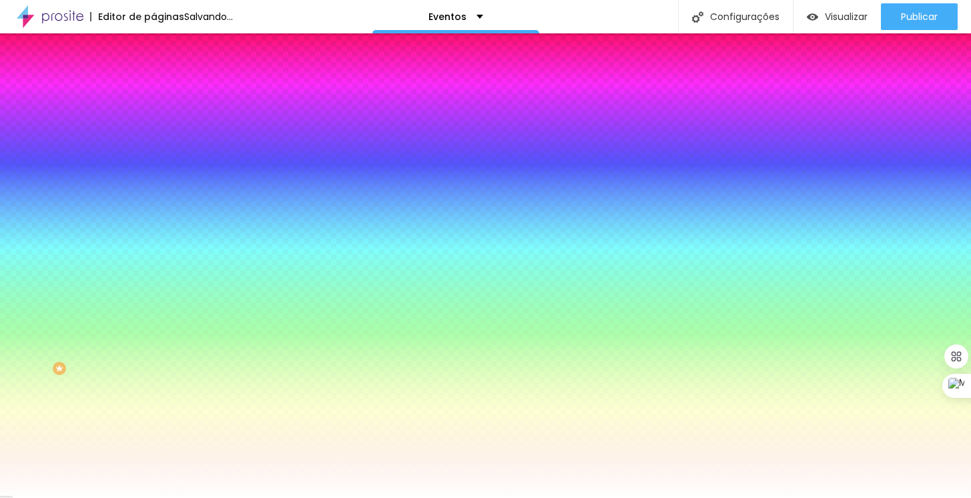
radio input "false"
radio input "true"
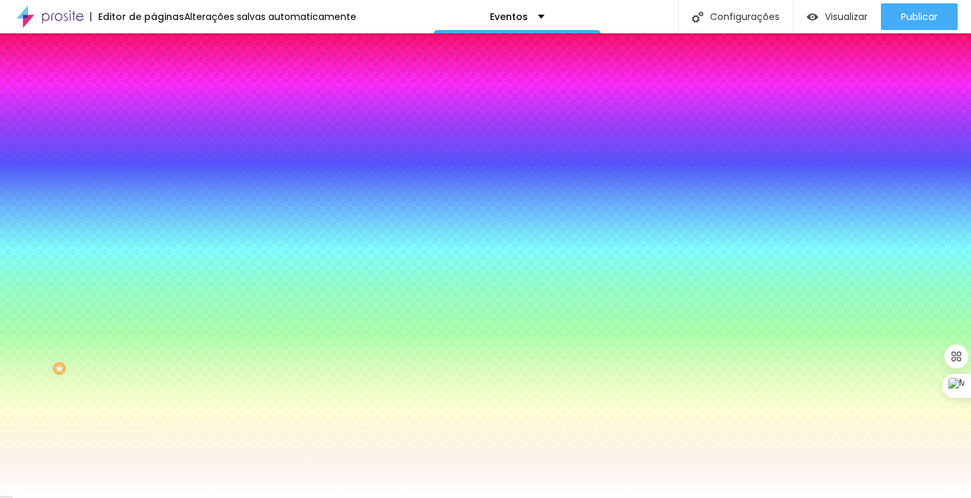
radio input "true"
radio input "false"
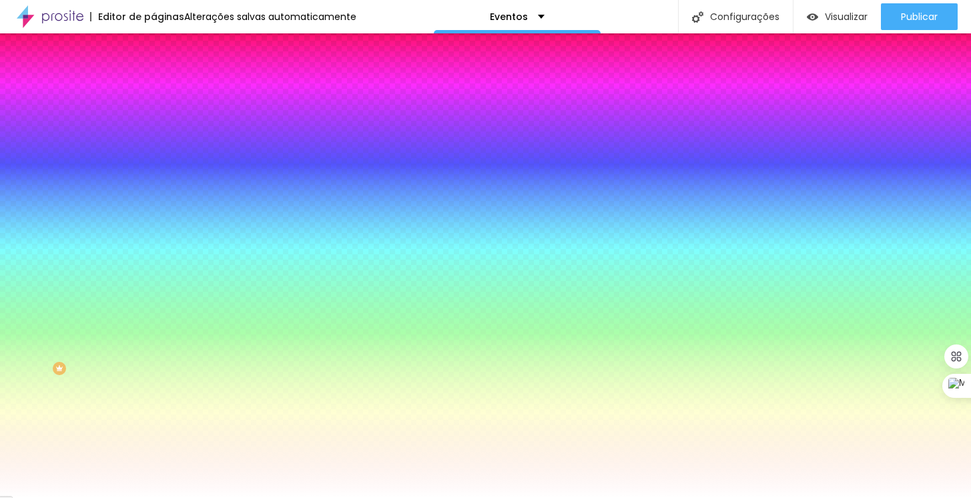
radio input "false"
radio input "true"
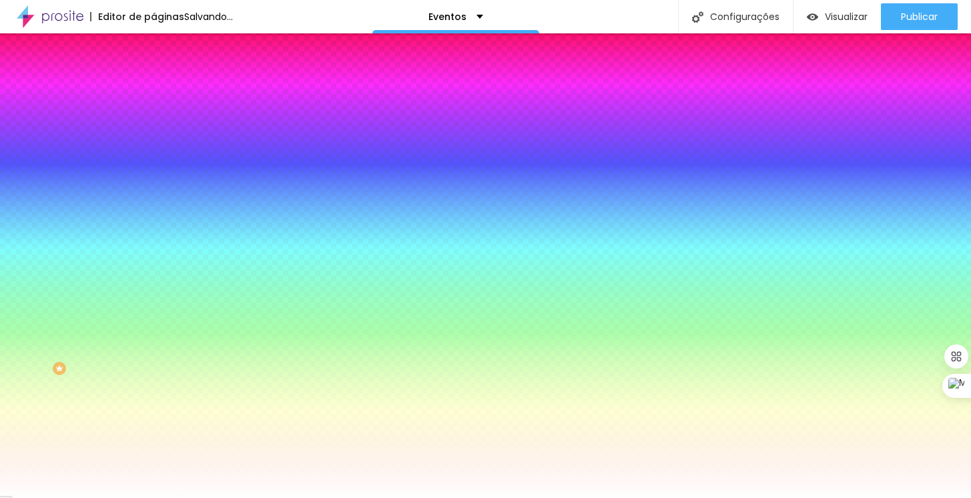
radio input "true"
radio input "false"
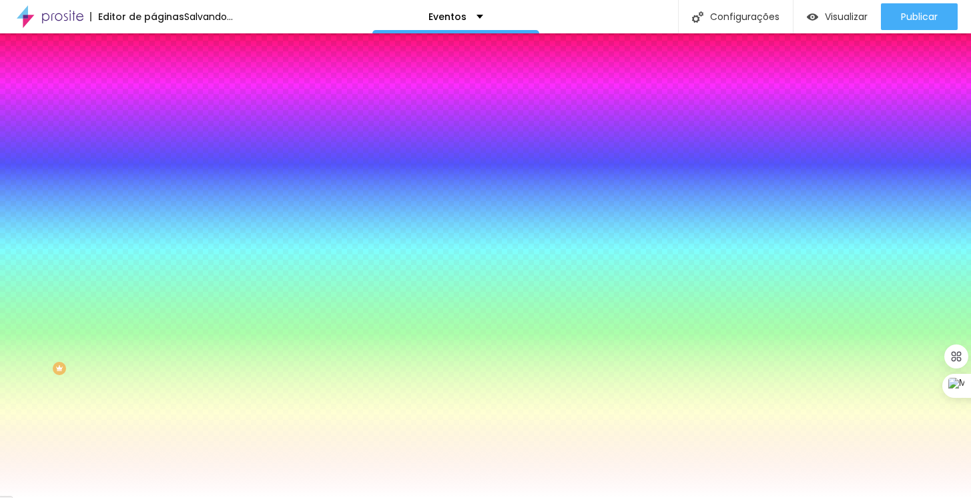
radio input "false"
radio input "true"
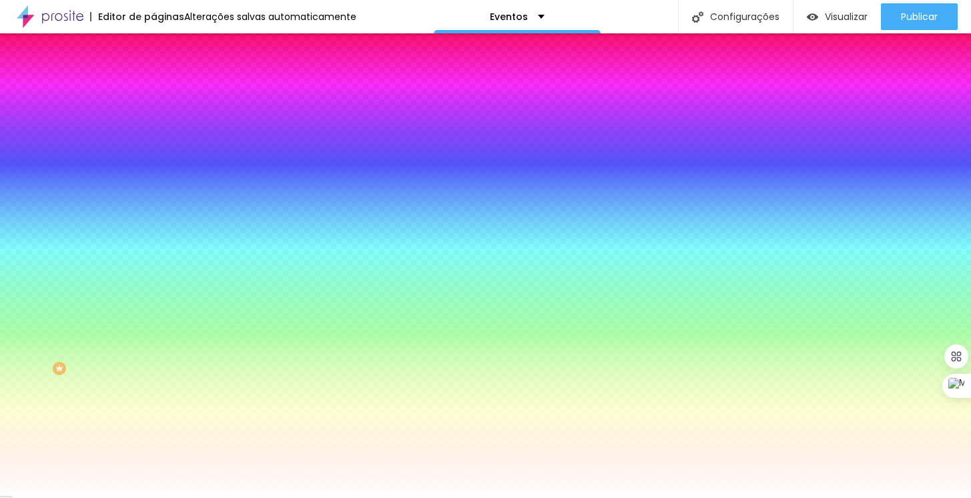
click at [63, 497] on div at bounding box center [485, 498] width 971 height 0
click at [159, 273] on icon "button" at bounding box center [163, 269] width 8 height 8
radio input "false"
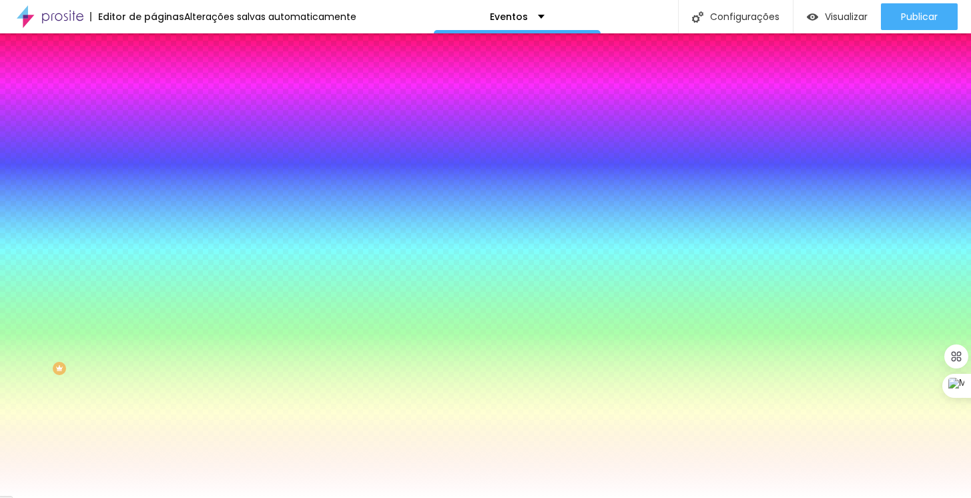
radio input "false"
radio input "true"
click at [73, 497] on div at bounding box center [485, 498] width 971 height 0
click at [154, 91] on li "Avançado" at bounding box center [231, 97] width 154 height 13
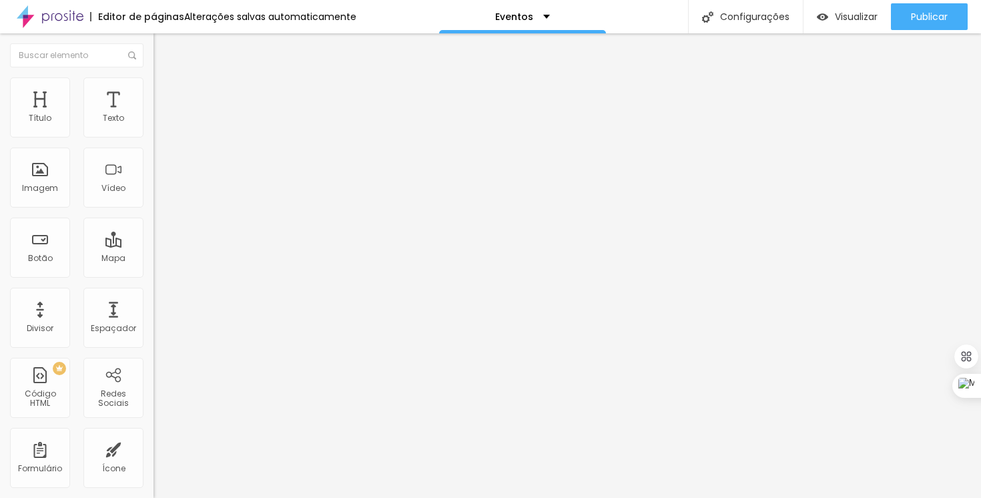
type input "10"
click at [154, 259] on input "range" at bounding box center [197, 264] width 86 height 11
type input "10"
type input "20"
click at [154, 259] on input "range" at bounding box center [197, 264] width 86 height 11
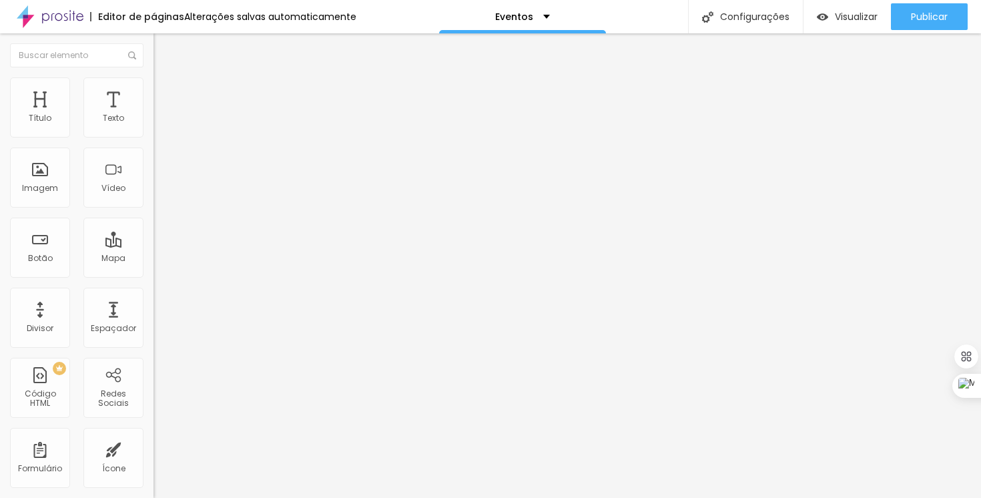
type input "20"
click at [154, 76] on img at bounding box center [160, 70] width 12 height 12
click at [154, 121] on span "Encaixotado" at bounding box center [180, 115] width 52 height 11
click at [154, 142] on span "Completo" at bounding box center [174, 136] width 41 height 11
click at [154, 129] on span "Encaixotado" at bounding box center [180, 123] width 52 height 11
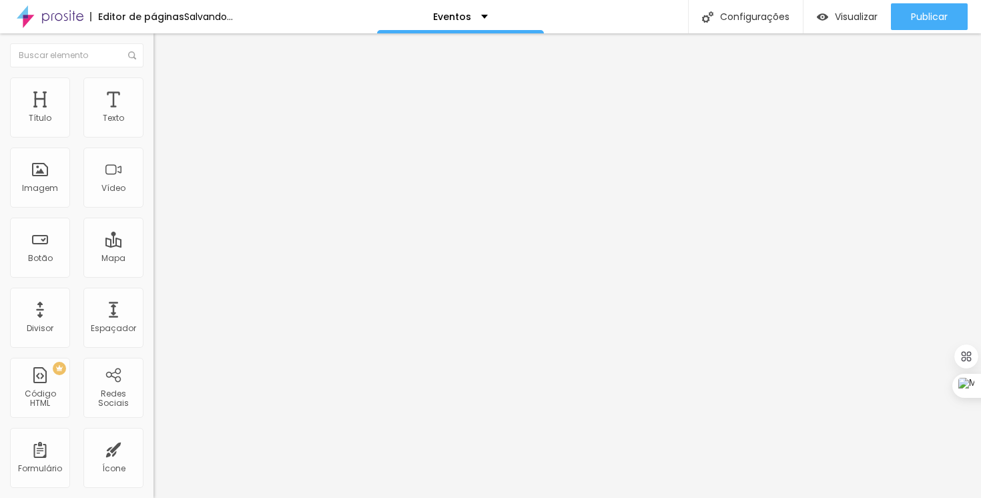
click at [164, 51] on div "Editar Seção" at bounding box center [203, 48] width 79 height 11
click at [164, 48] on img "button" at bounding box center [169, 48] width 11 height 11
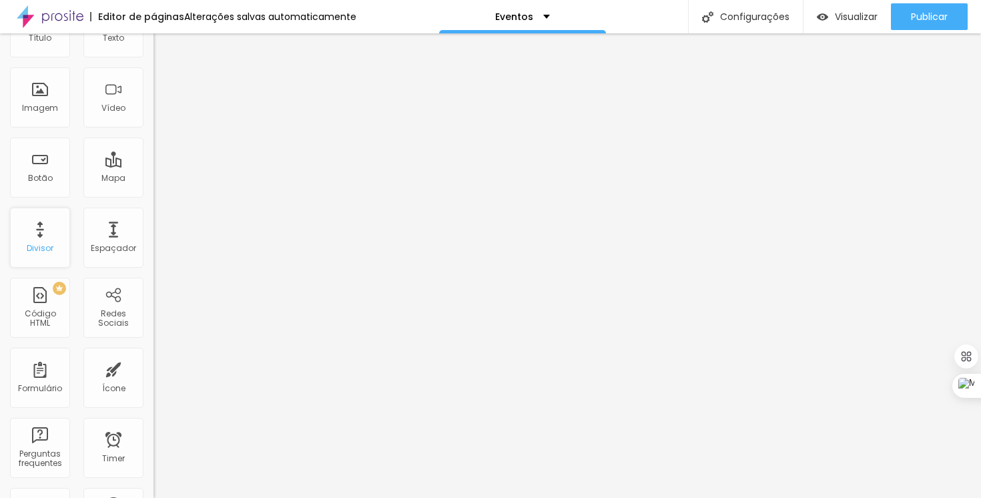
scroll to position [83, 0]
click at [120, 236] on div "Espaçador" at bounding box center [113, 235] width 60 height 60
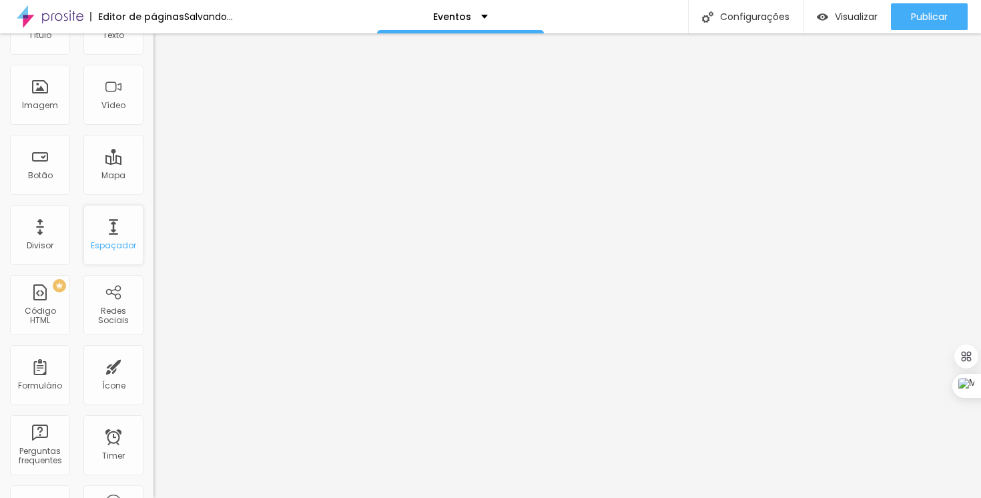
click at [115, 243] on div "Espaçador" at bounding box center [113, 245] width 45 height 9
click at [108, 238] on div "Espaçador" at bounding box center [113, 235] width 60 height 60
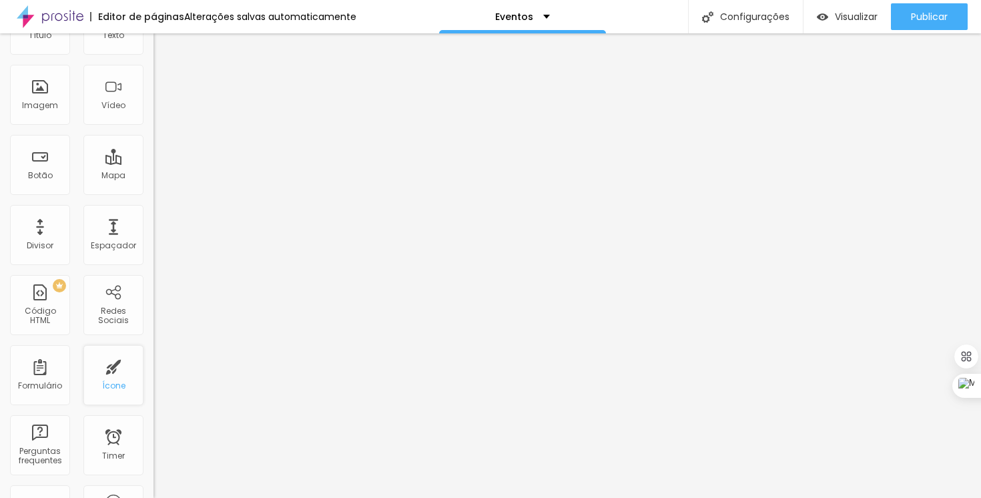
click at [113, 370] on div "Ícone" at bounding box center [113, 375] width 60 height 60
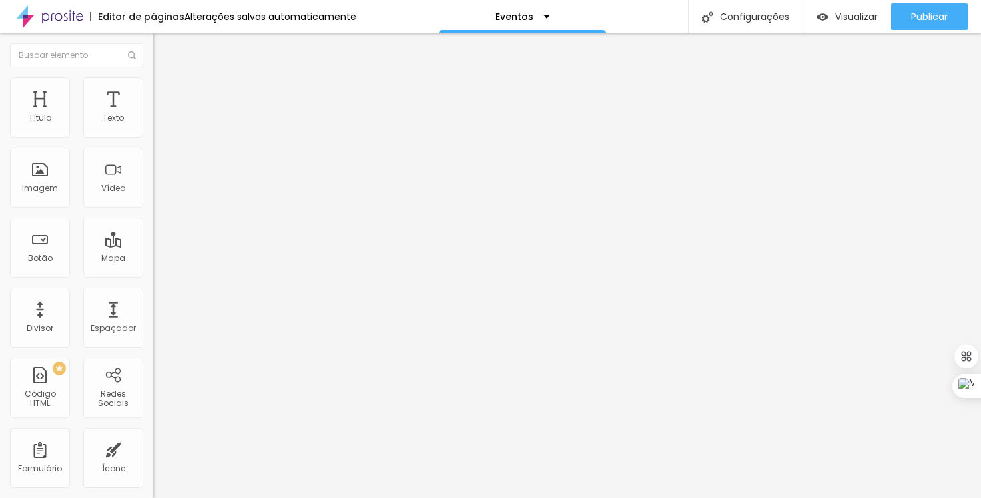
click at [162, 123] on span "Trocar icone" at bounding box center [191, 116] width 59 height 11
click at [154, 43] on button "Editar Ícone" at bounding box center [231, 48] width 154 height 31
click at [98, 171] on div "Vídeo" at bounding box center [113, 178] width 60 height 60
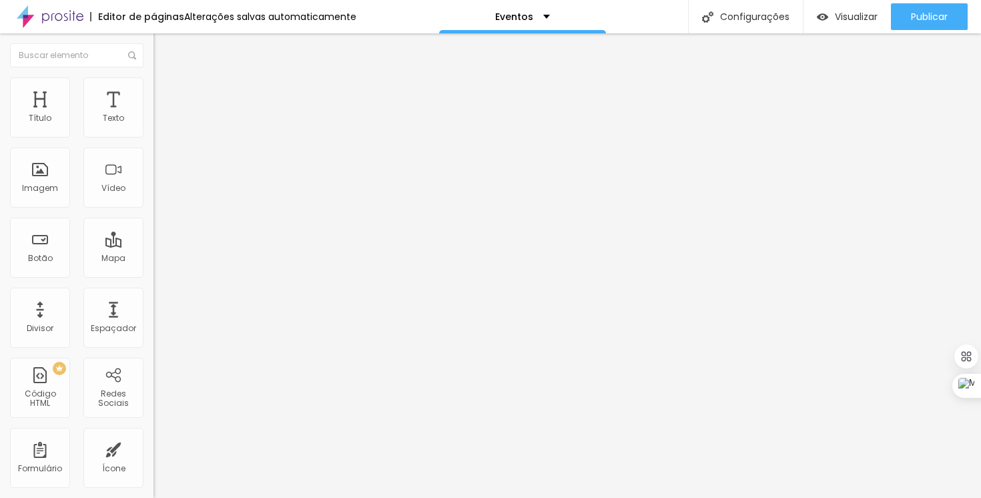
click at [164, 45] on img "button" at bounding box center [169, 48] width 11 height 11
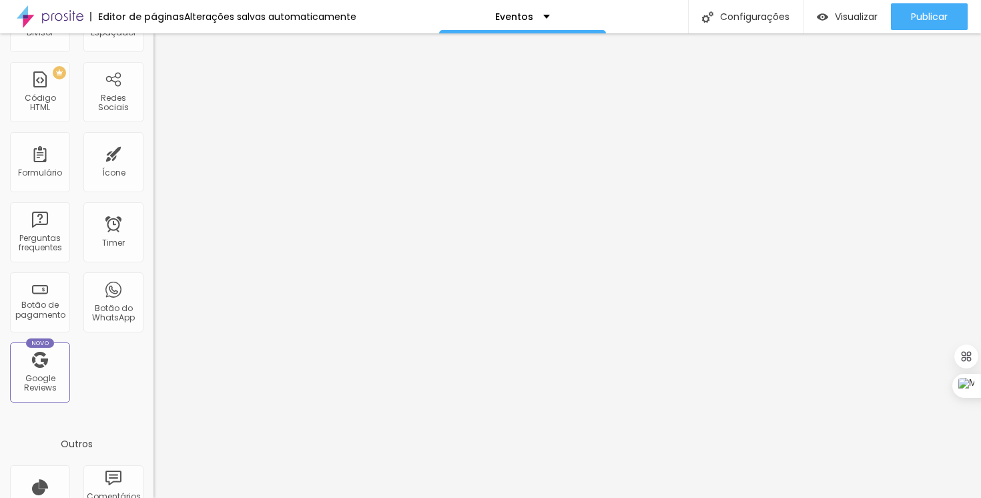
scroll to position [297, 0]
